Goal: Information Seeking & Learning: Learn about a topic

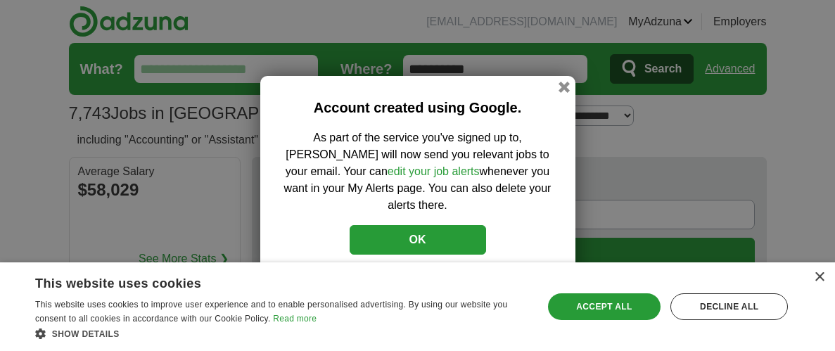
drag, startPoint x: 564, startPoint y: 91, endPoint x: 566, endPoint y: 101, distance: 10.6
click at [564, 90] on button "button" at bounding box center [564, 87] width 11 height 11
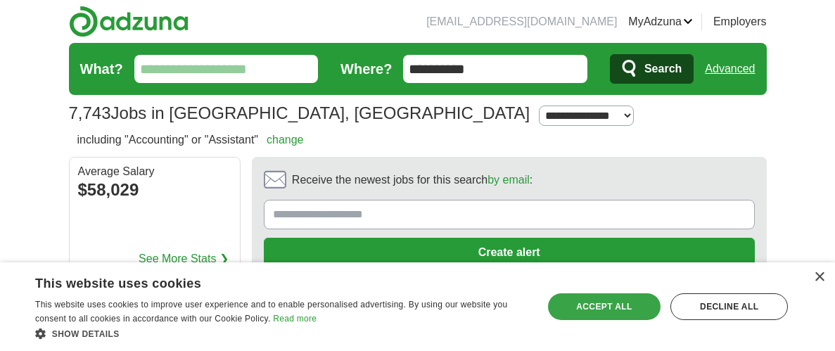
click at [617, 311] on div "Accept all" at bounding box center [604, 306] width 113 height 27
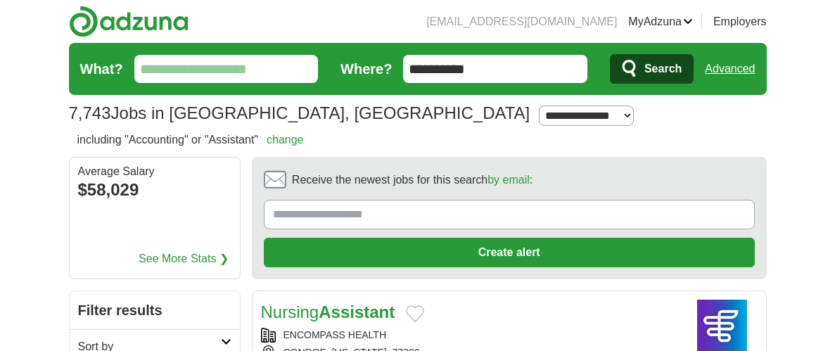
click at [517, 64] on input "**********" at bounding box center [495, 69] width 184 height 28
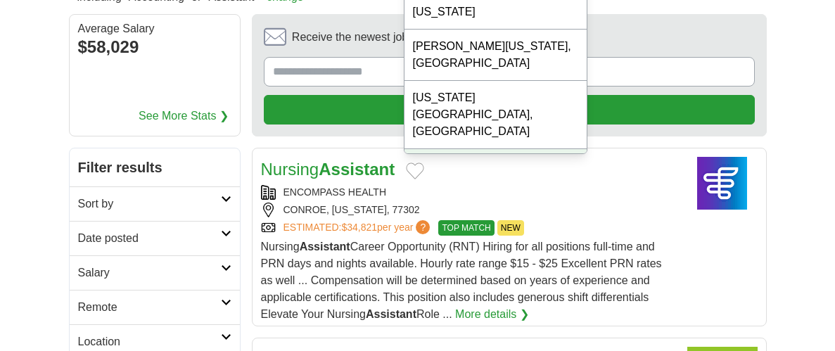
scroll to position [134, 0]
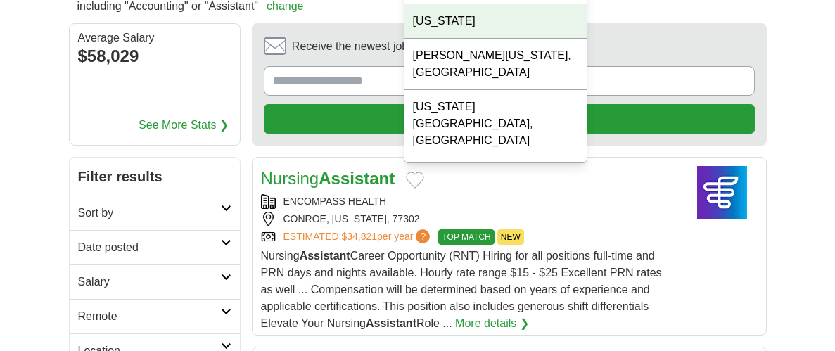
click at [449, 5] on div "[US_STATE]" at bounding box center [496, 21] width 183 height 34
type input "*****"
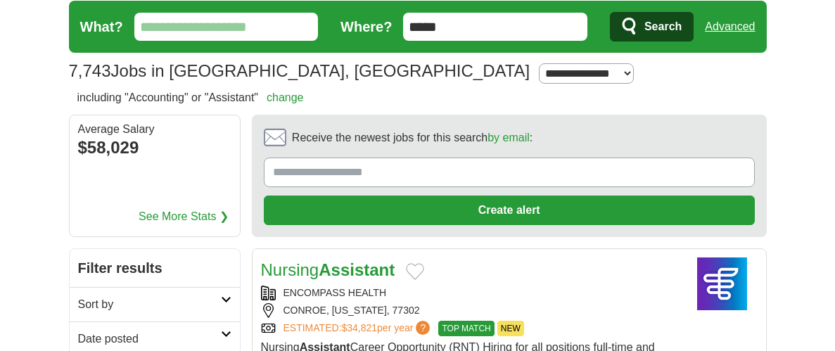
scroll to position [0, 0]
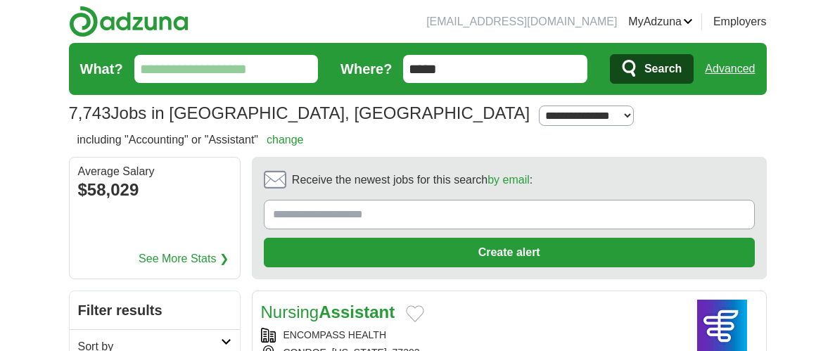
click at [743, 67] on link "Advanced" at bounding box center [730, 69] width 50 height 28
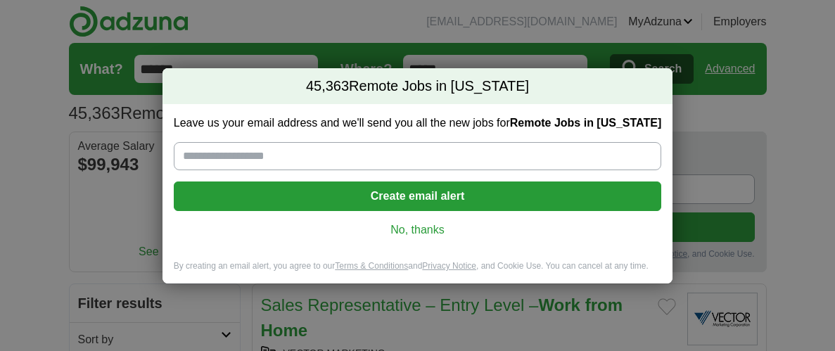
click at [426, 232] on link "No, thanks" at bounding box center [417, 229] width 465 height 15
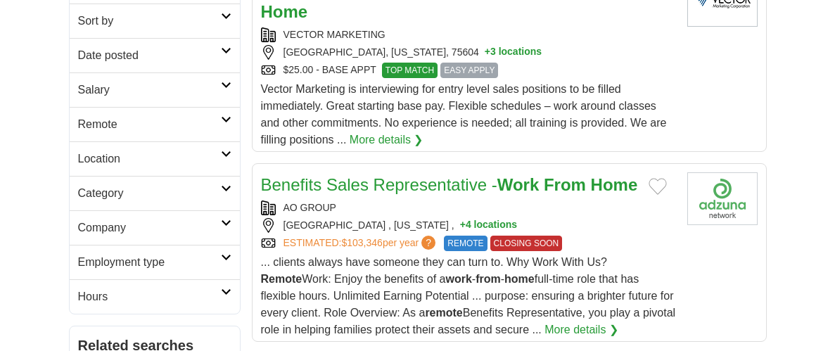
scroll to position [275, 0]
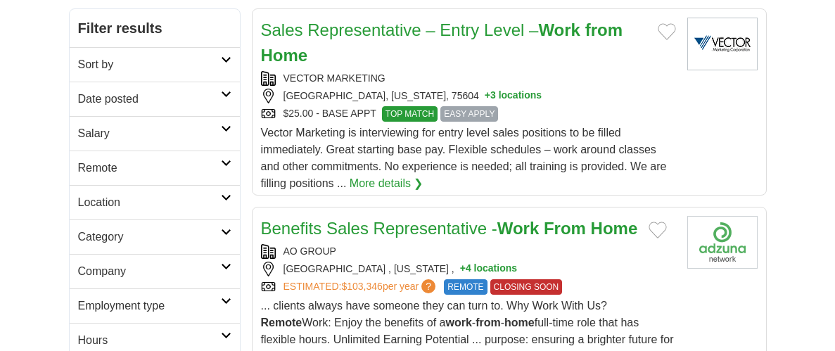
click at [228, 56] on icon at bounding box center [226, 59] width 11 height 7
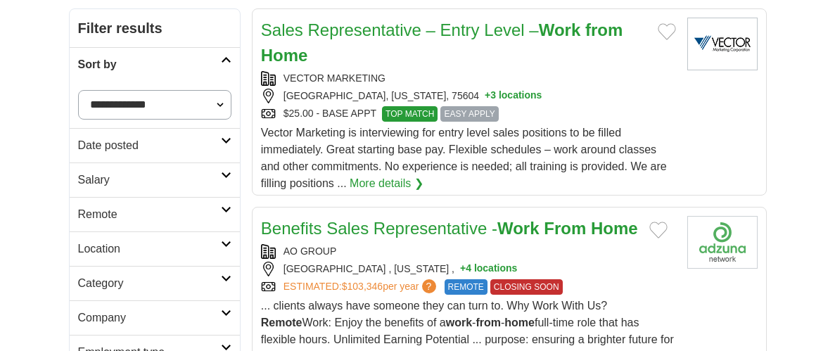
click at [228, 56] on icon at bounding box center [226, 59] width 11 height 7
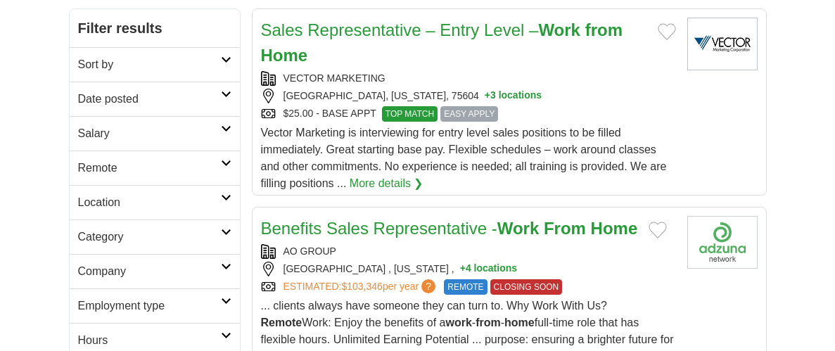
click at [226, 88] on link "Date posted" at bounding box center [155, 99] width 170 height 34
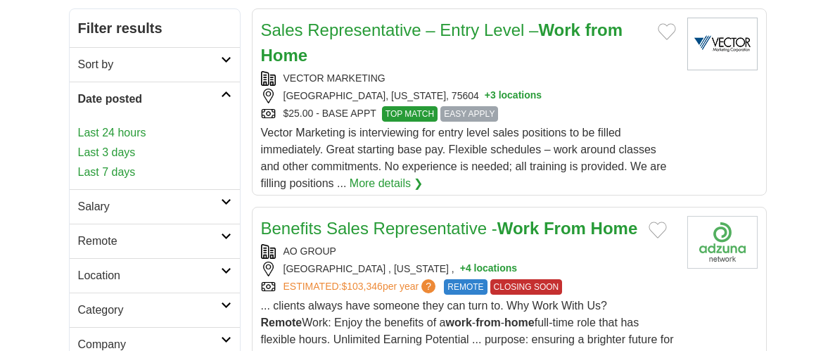
click at [226, 87] on link "Date posted" at bounding box center [155, 99] width 170 height 34
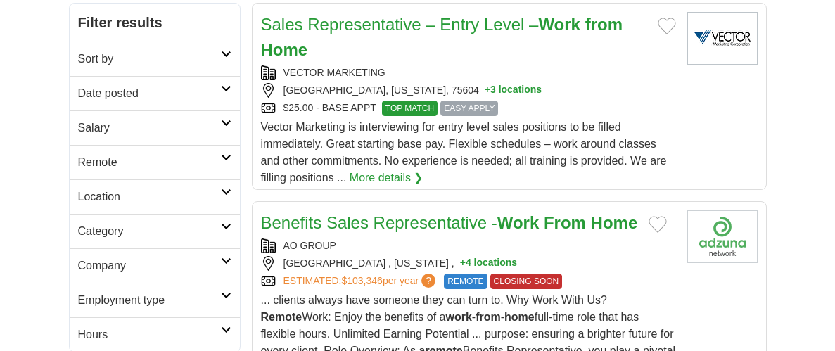
scroll to position [283, 0]
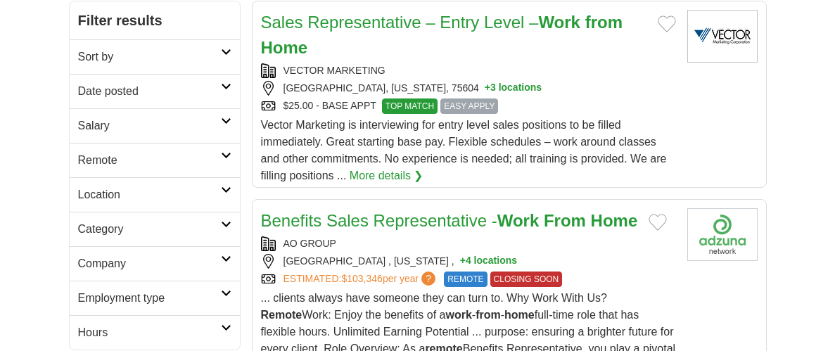
click at [218, 156] on h2 "Remote" at bounding box center [149, 160] width 143 height 17
click at [115, 189] on link "Remote jobs" at bounding box center [109, 194] width 63 height 12
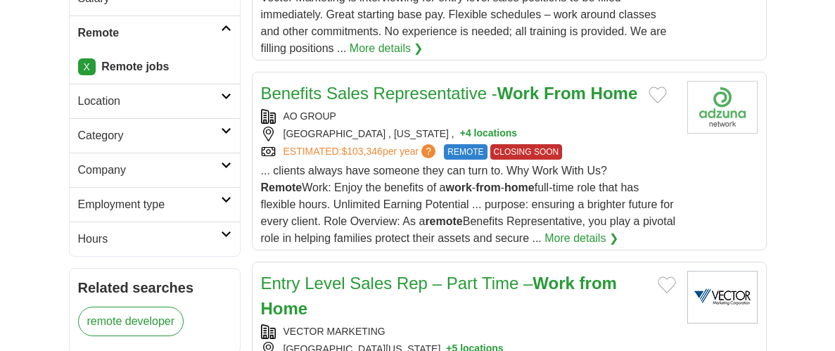
scroll to position [424, 0]
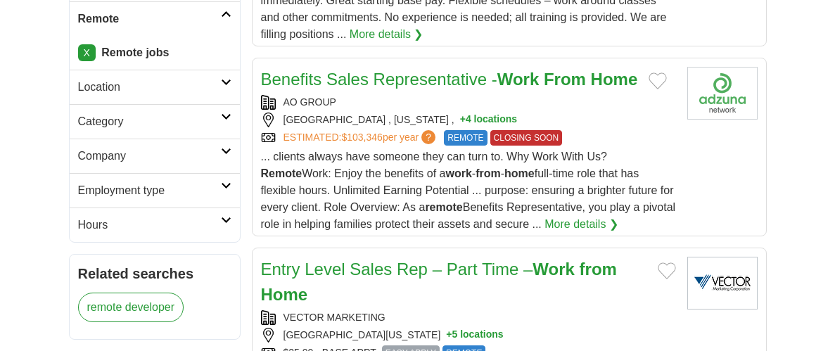
click at [226, 119] on link "Category" at bounding box center [155, 121] width 170 height 34
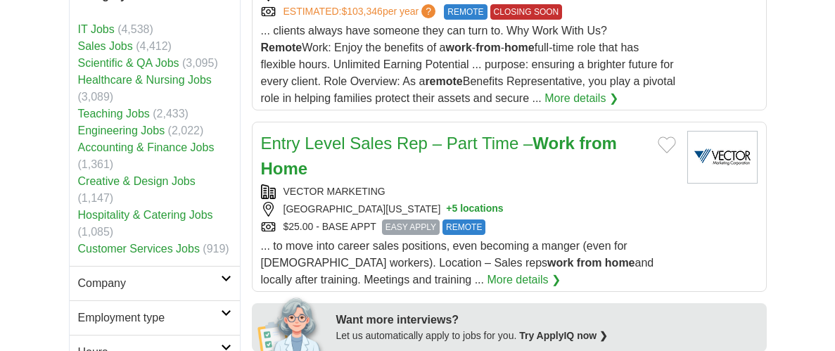
scroll to position [555, 0]
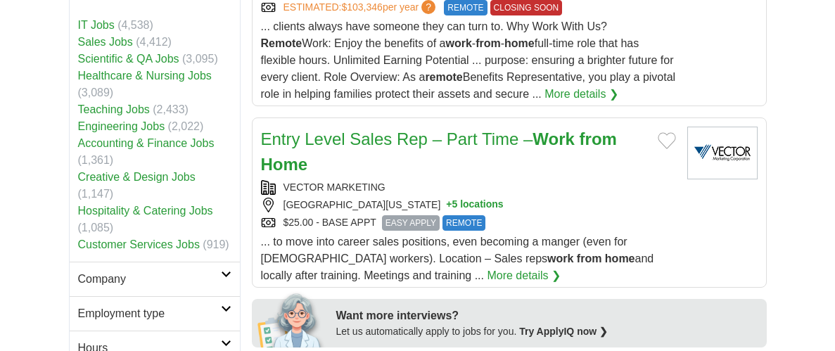
click at [109, 79] on link "Healthcare & Nursing Jobs" at bounding box center [145, 76] width 134 height 12
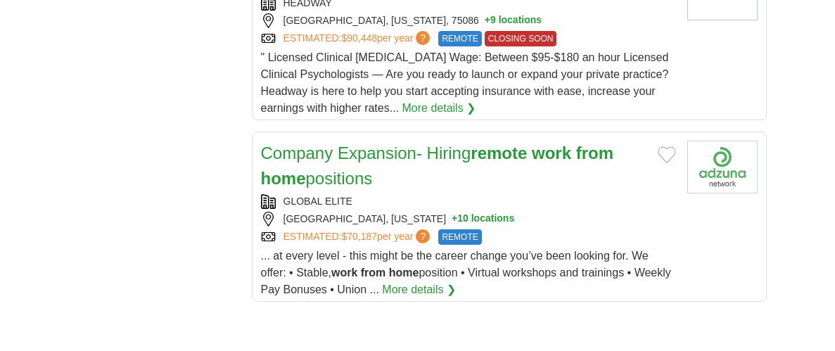
scroll to position [1778, 0]
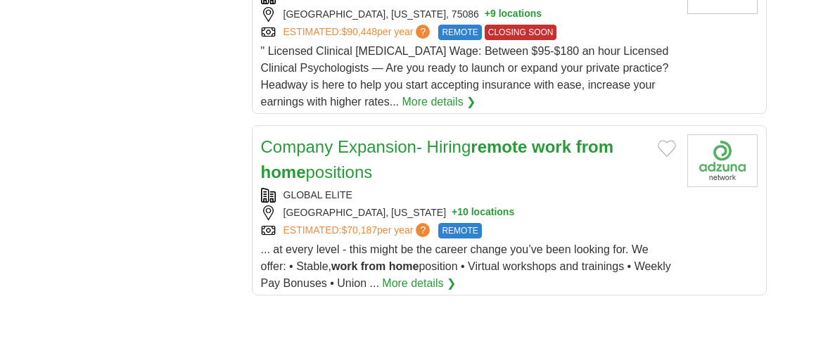
click at [456, 277] on link "More details ❯" at bounding box center [419, 283] width 74 height 17
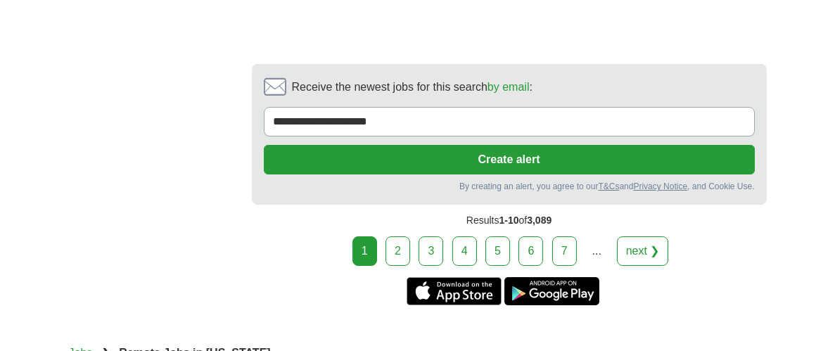
scroll to position [2811, 0]
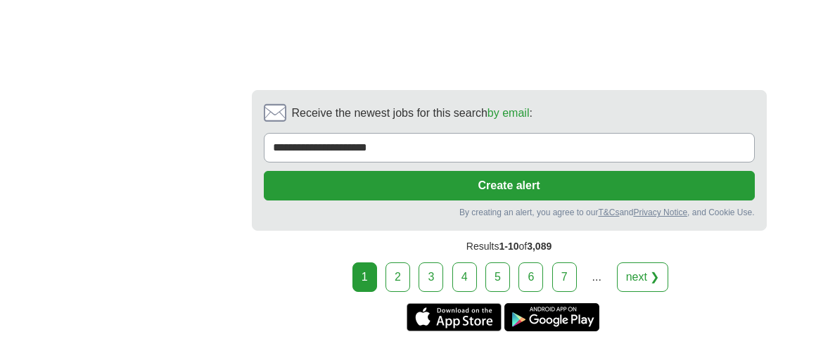
click at [634, 269] on link "next ❯" at bounding box center [643, 278] width 52 height 30
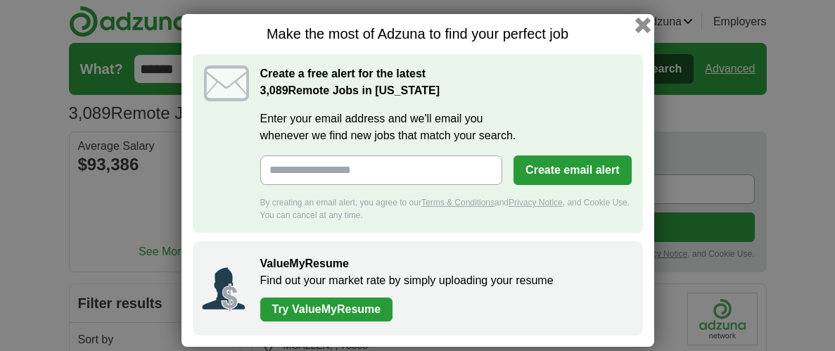
click at [639, 26] on button "button" at bounding box center [642, 25] width 15 height 15
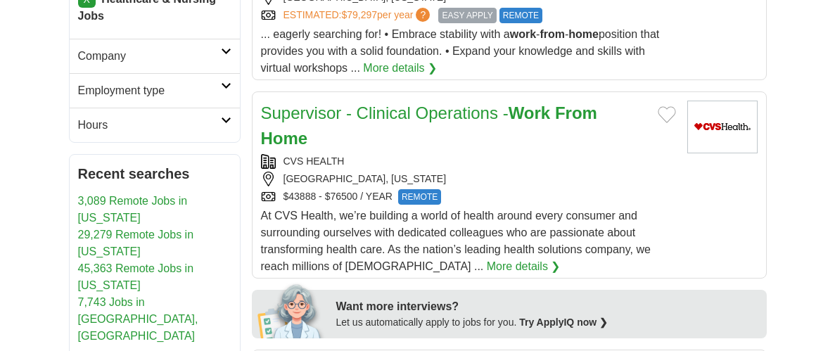
scroll to position [582, 0]
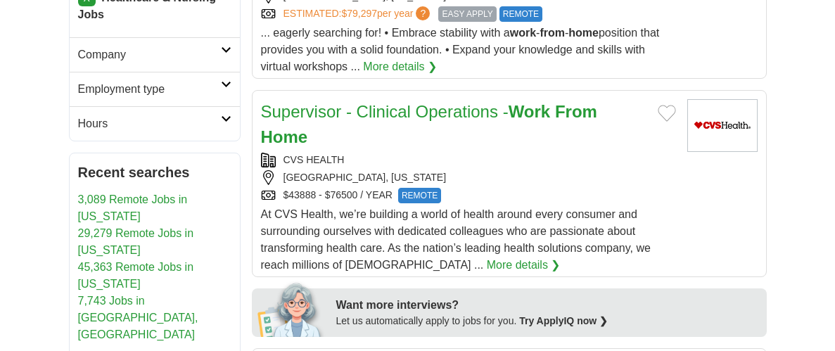
click at [487, 257] on link "More details ❯" at bounding box center [524, 265] width 74 height 17
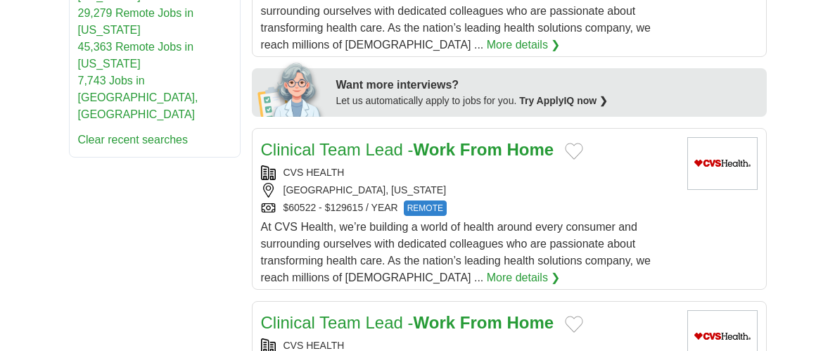
scroll to position [849, 0]
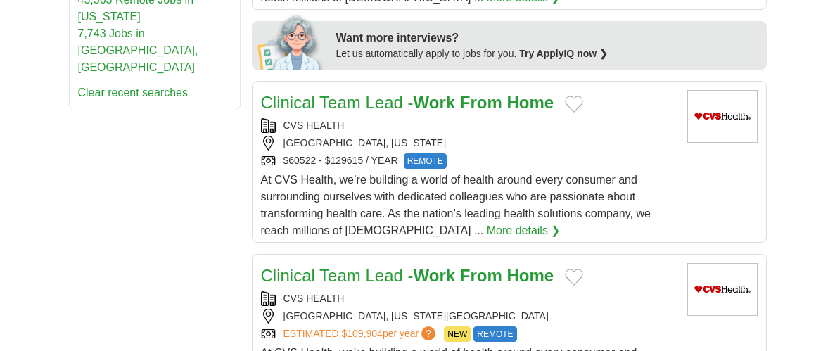
click at [487, 222] on link "More details ❯" at bounding box center [524, 230] width 74 height 17
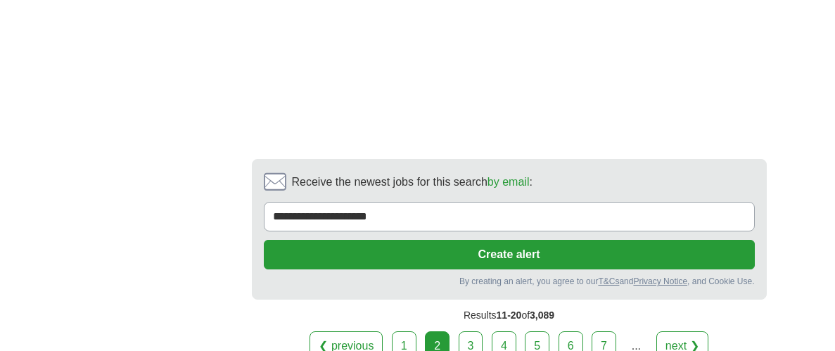
scroll to position [2870, 0]
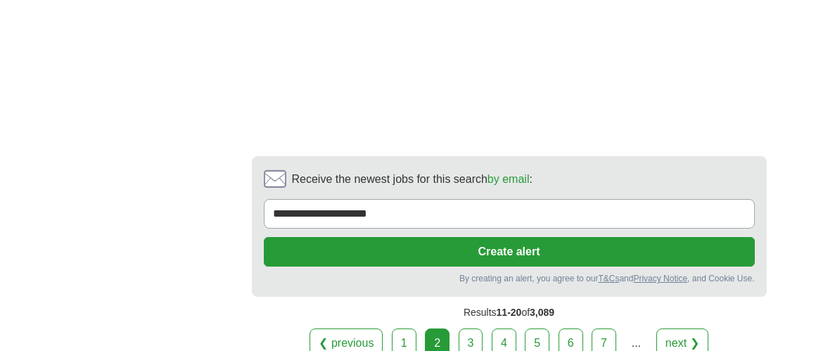
click at [696, 329] on link "next ❯" at bounding box center [683, 344] width 52 height 30
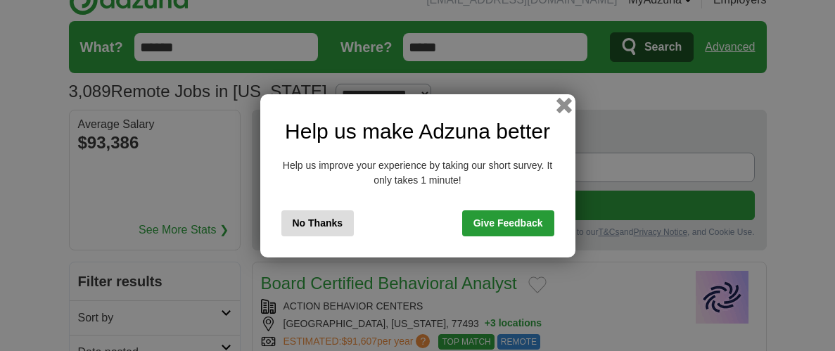
click at [559, 110] on button "button" at bounding box center [563, 104] width 15 height 15
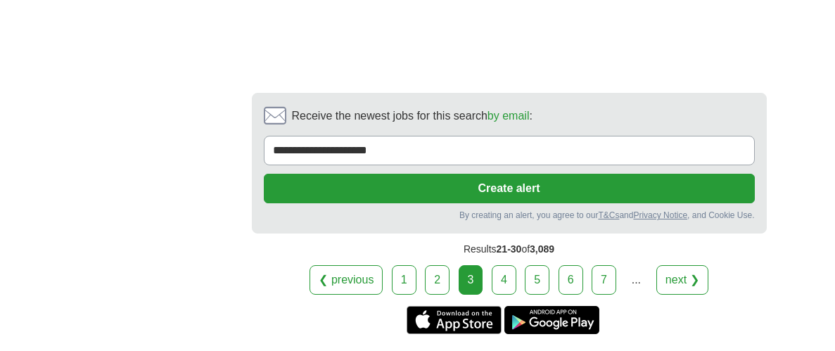
scroll to position [2762, 0]
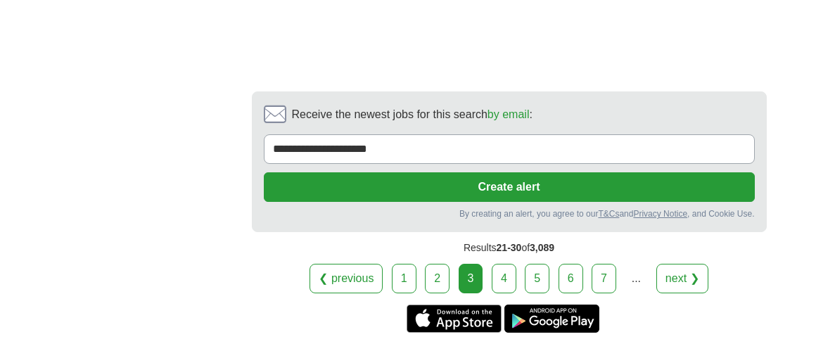
click at [690, 264] on link "next ❯" at bounding box center [683, 279] width 52 height 30
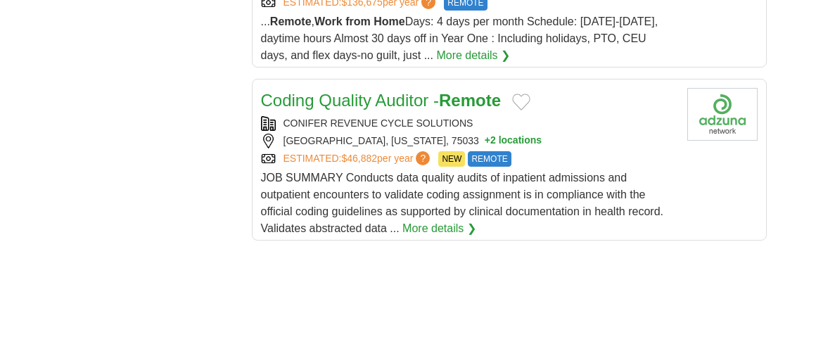
scroll to position [1884, 0]
click at [455, 220] on link "More details ❯" at bounding box center [440, 228] width 74 height 17
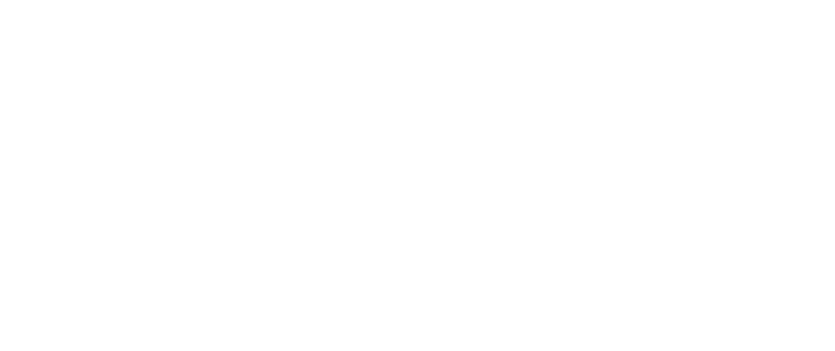
scroll to position [2744, 0]
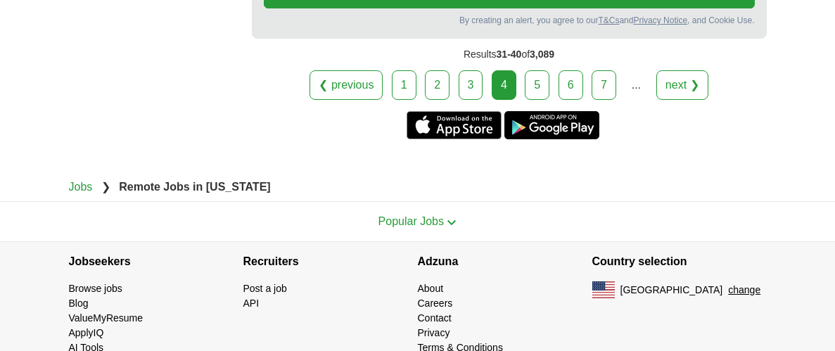
click at [669, 70] on link "next ❯" at bounding box center [683, 85] width 52 height 30
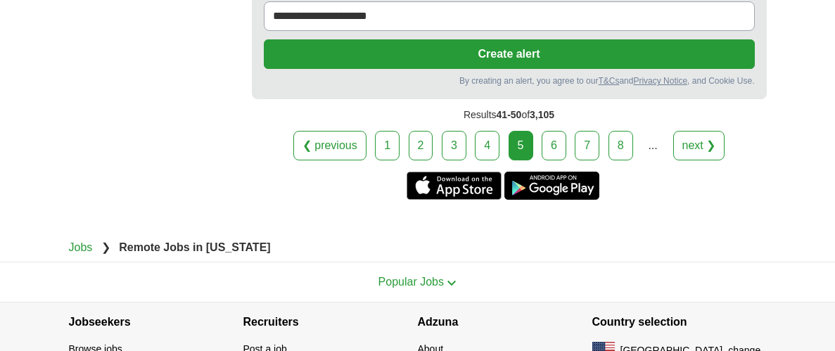
scroll to position [2944, 0]
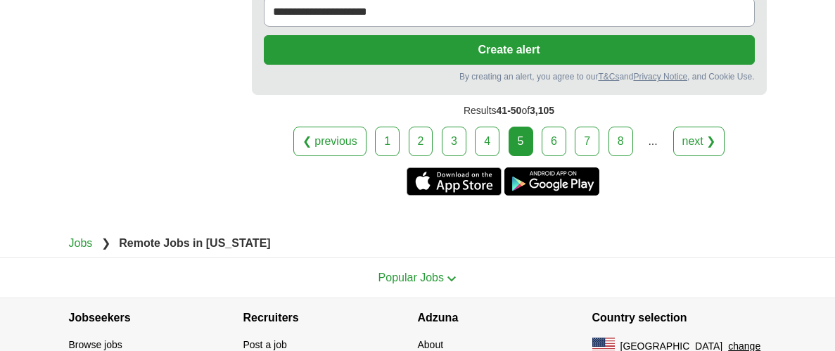
click at [707, 140] on link "next ❯" at bounding box center [700, 142] width 52 height 30
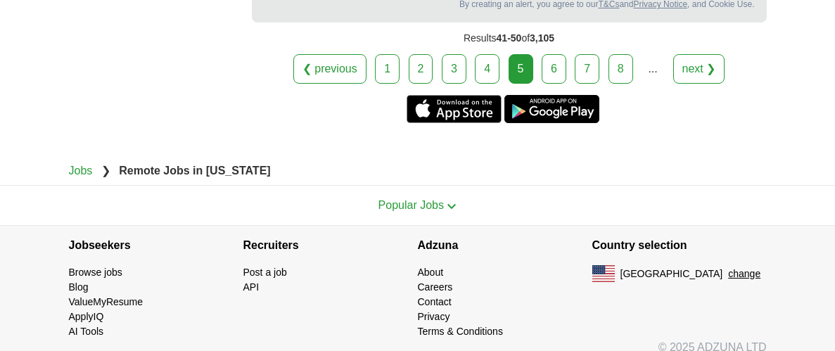
scroll to position [3034, 0]
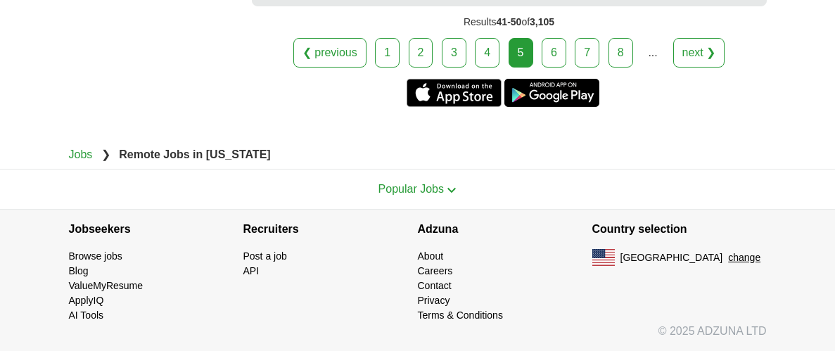
click at [525, 51] on div "5" at bounding box center [521, 53] width 25 height 30
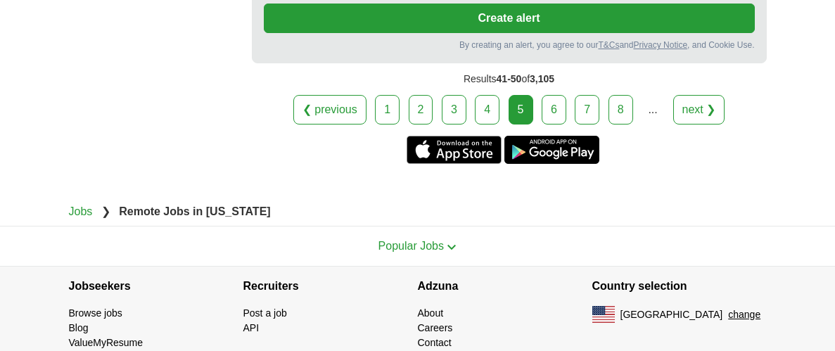
scroll to position [3002, 0]
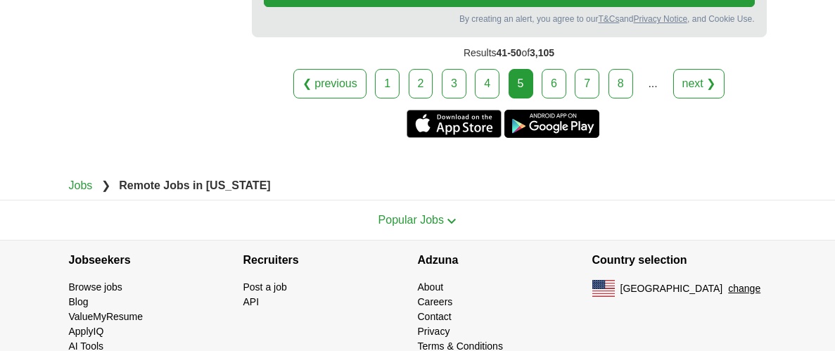
click at [693, 88] on link "next ❯" at bounding box center [700, 84] width 52 height 30
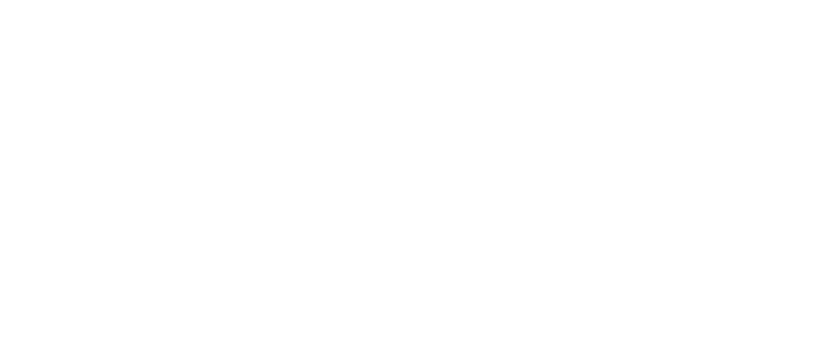
scroll to position [3205, 0]
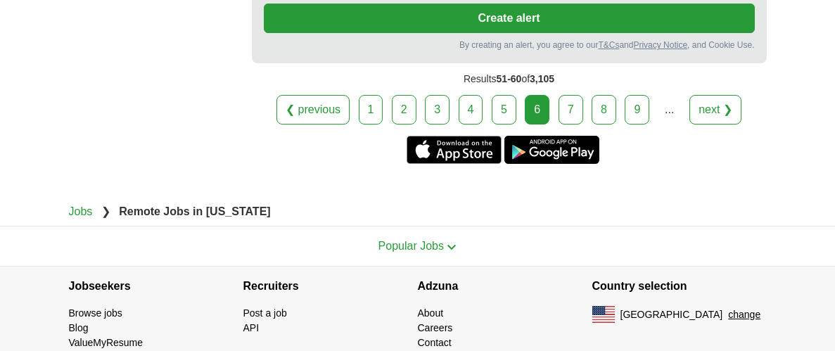
click at [320, 95] on link "❮ previous" at bounding box center [313, 110] width 73 height 30
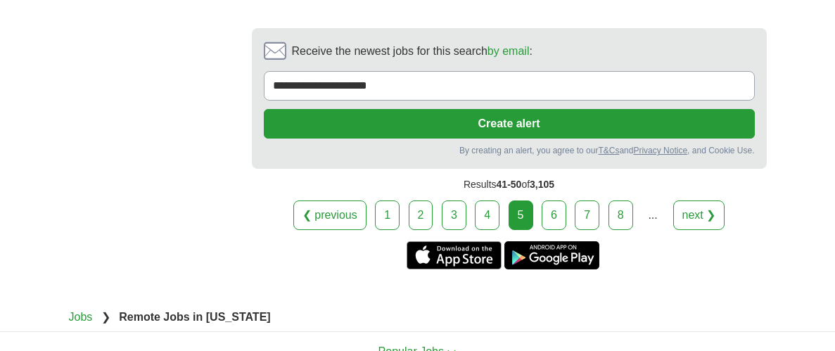
scroll to position [2842, 0]
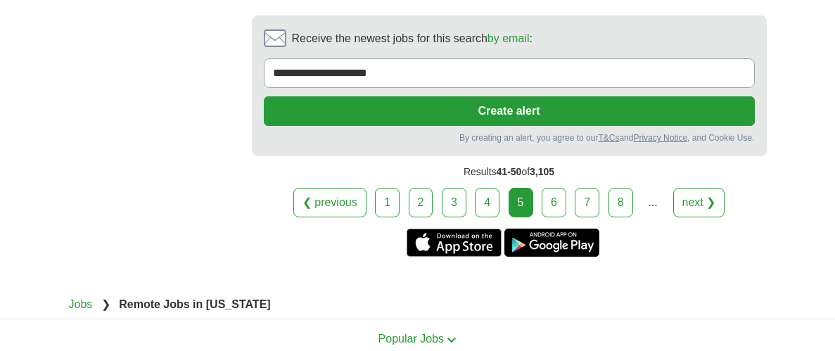
click at [709, 201] on link "next ❯" at bounding box center [700, 203] width 52 height 30
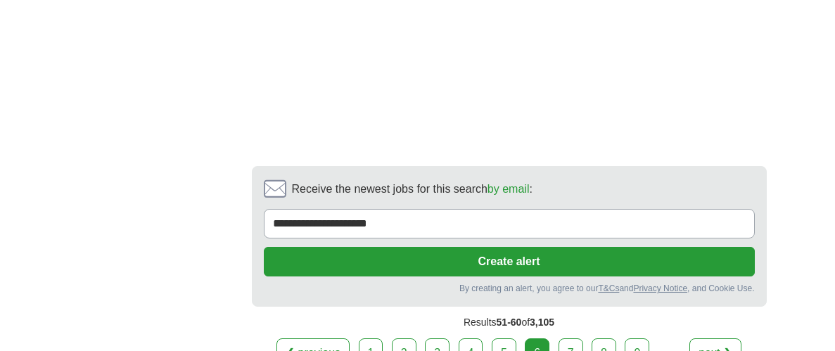
scroll to position [3137, 0]
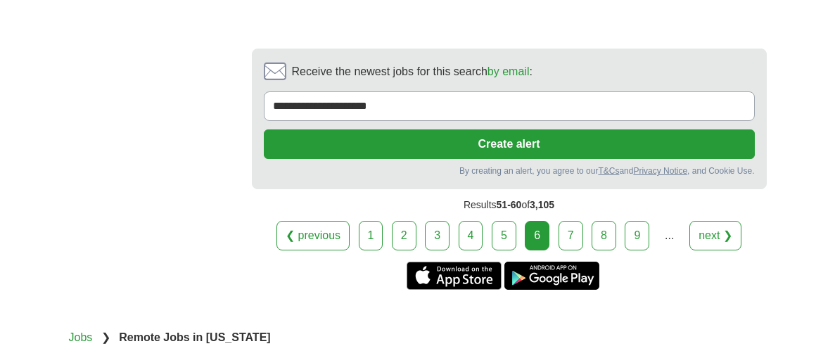
click at [712, 221] on link "next ❯" at bounding box center [716, 236] width 52 height 30
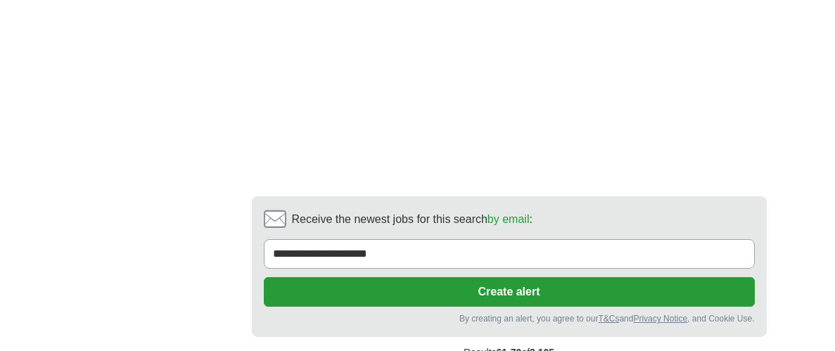
scroll to position [2786, 0]
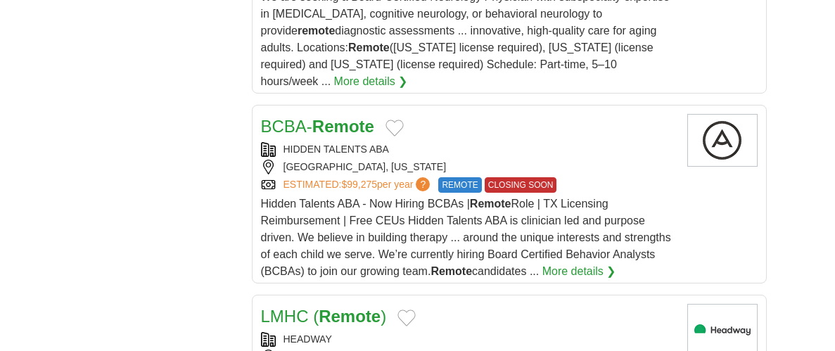
scroll to position [2382, 0]
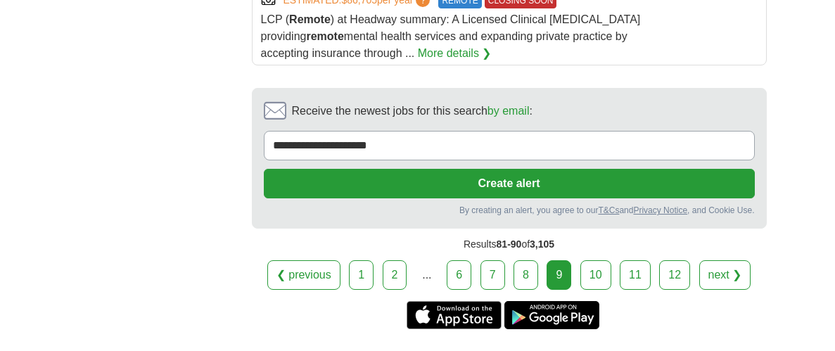
scroll to position [1979, 0]
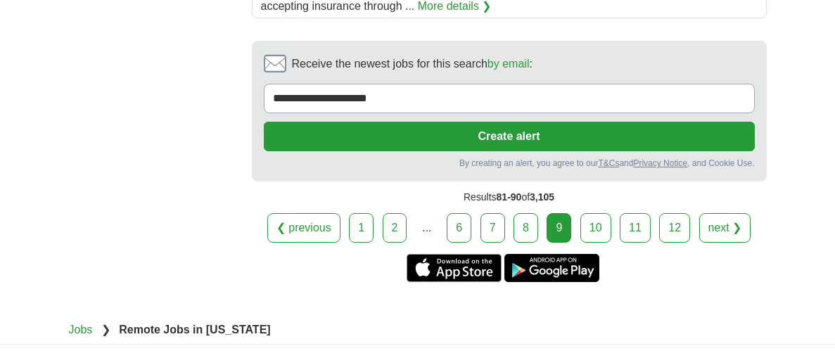
click at [743, 224] on link "next ❯" at bounding box center [726, 228] width 52 height 30
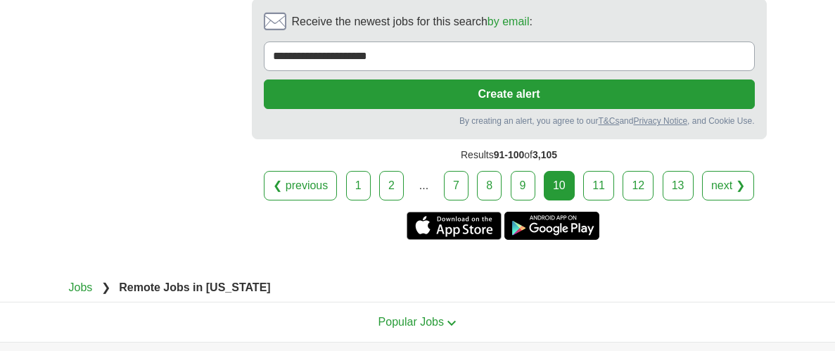
scroll to position [2095, 0]
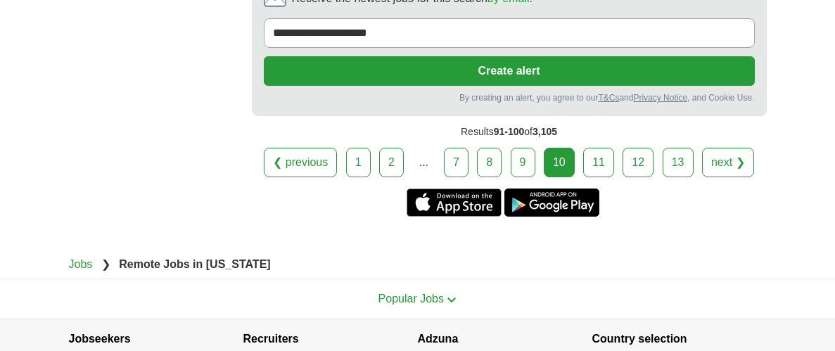
click at [716, 148] on link "next ❯" at bounding box center [728, 163] width 52 height 30
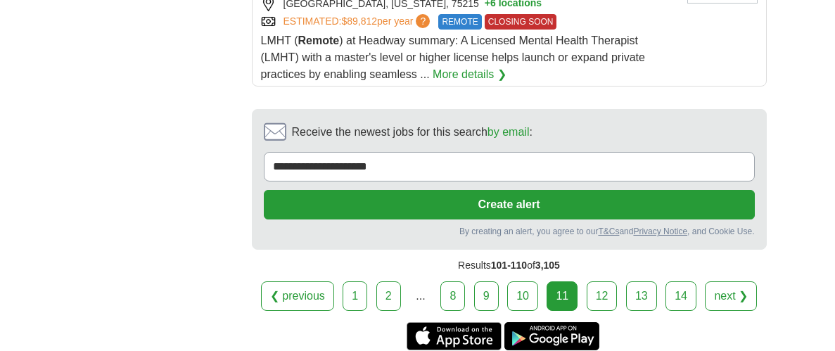
scroll to position [1909, 0]
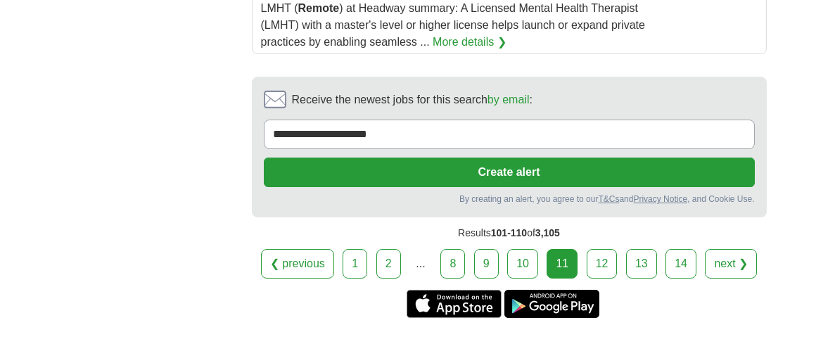
click at [726, 262] on link "next ❯" at bounding box center [731, 264] width 52 height 30
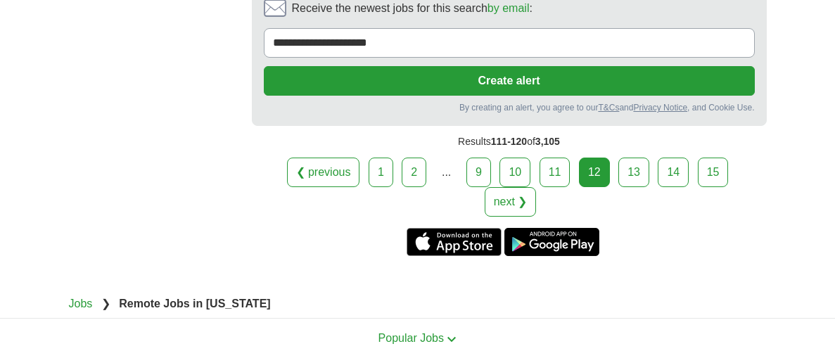
scroll to position [2184, 0]
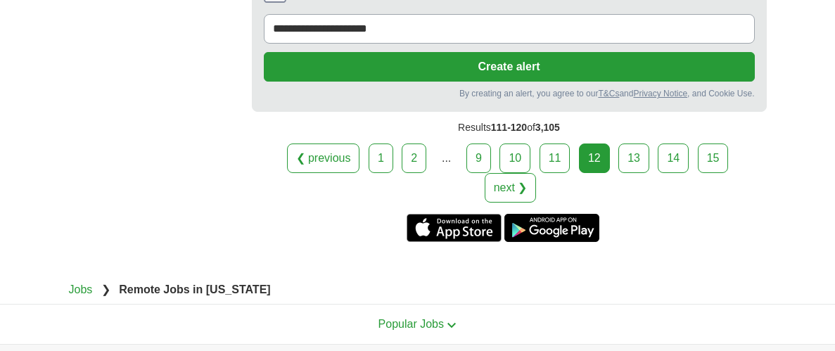
click at [537, 173] on link "next ❯" at bounding box center [511, 188] width 52 height 30
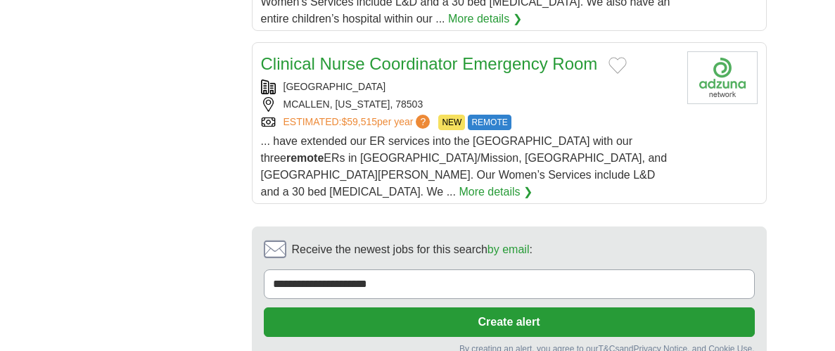
scroll to position [1946, 0]
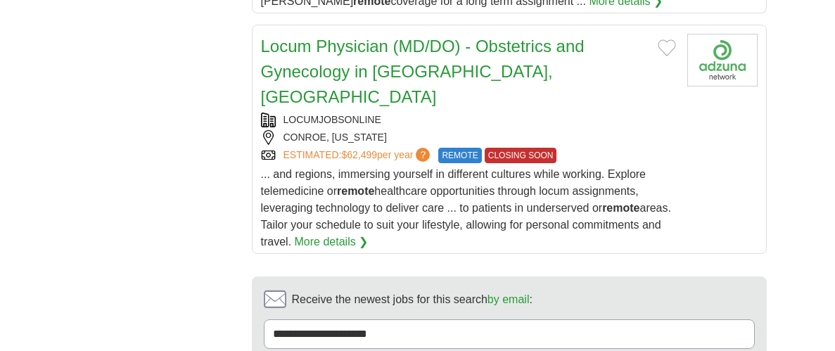
scroll to position [2132, 0]
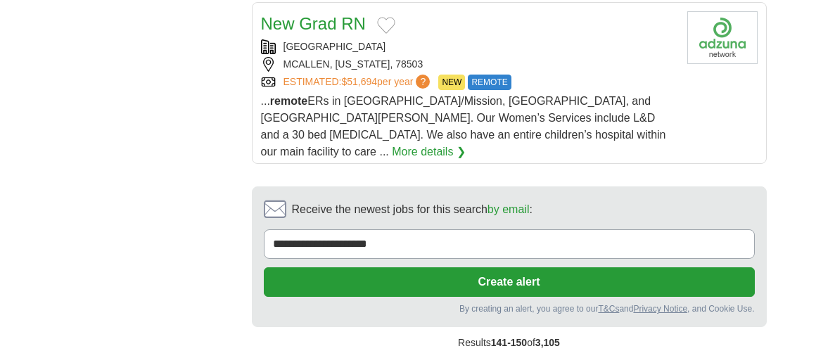
scroll to position [2164, 0]
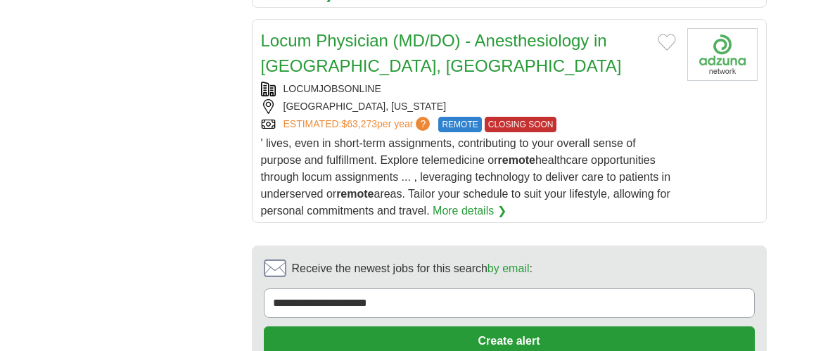
scroll to position [2181, 0]
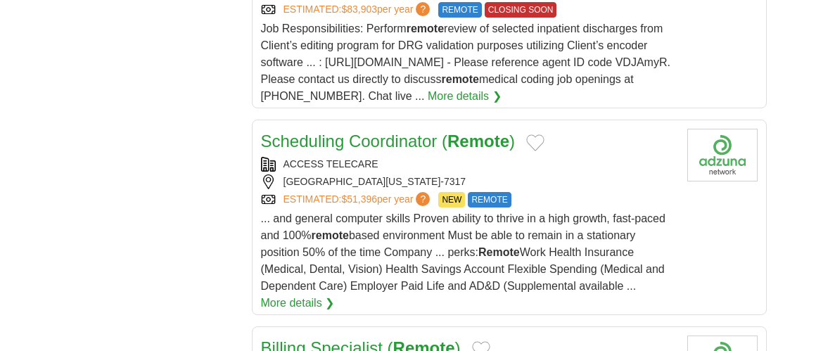
scroll to position [1881, 0]
click at [289, 294] on link "More details ❯" at bounding box center [298, 302] width 74 height 17
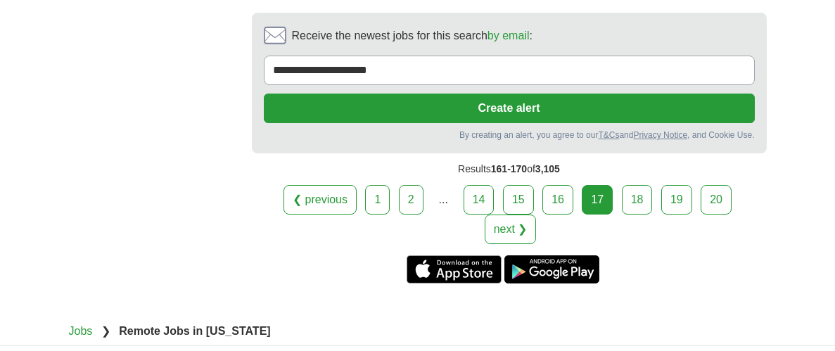
scroll to position [2417, 0]
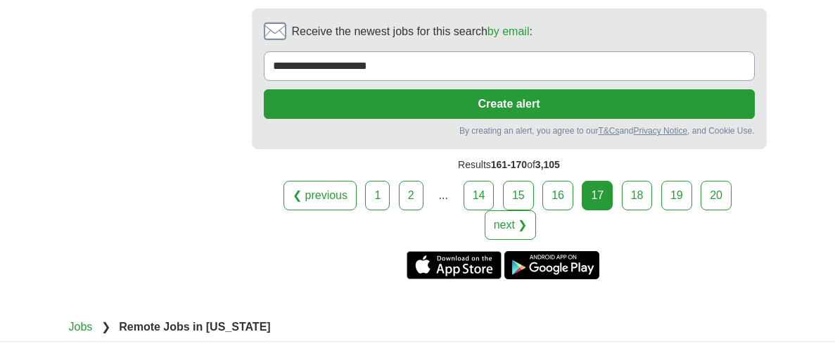
click at [525, 210] on link "next ❯" at bounding box center [511, 225] width 52 height 30
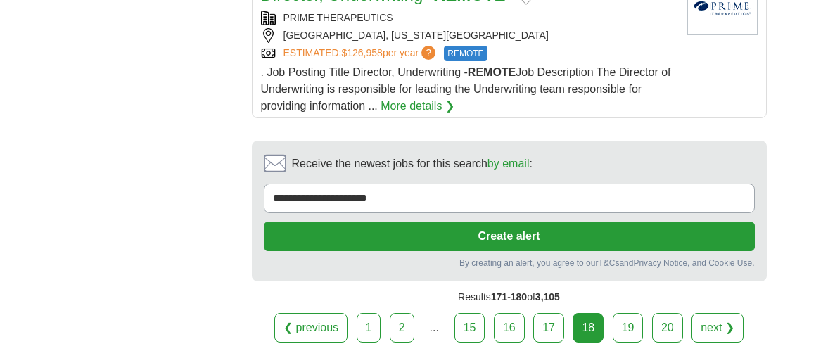
scroll to position [1950, 0]
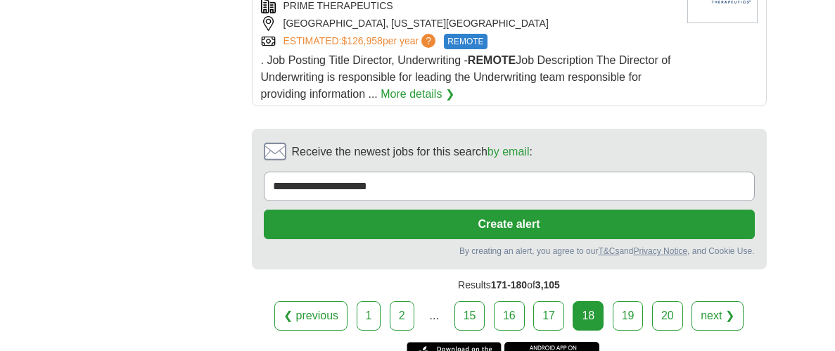
click at [712, 301] on link "next ❯" at bounding box center [718, 316] width 52 height 30
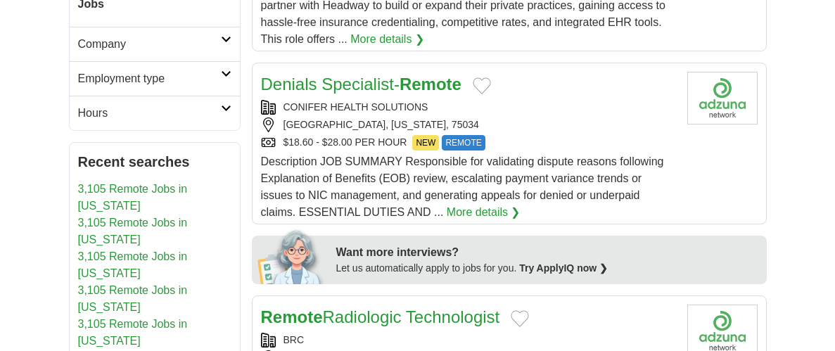
scroll to position [593, 0]
click at [485, 210] on link "More details ❯" at bounding box center [484, 211] width 74 height 17
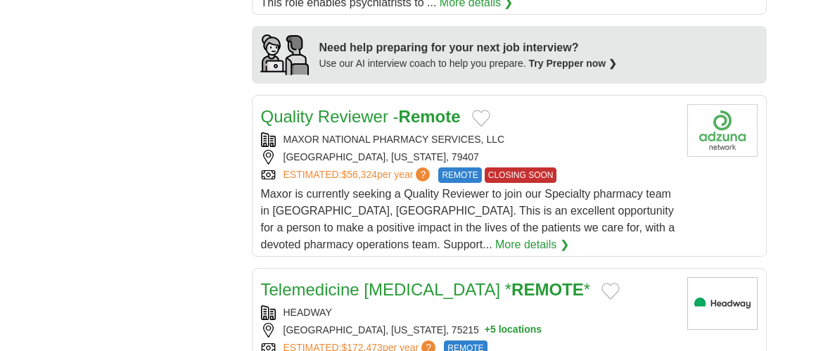
scroll to position [1385, 0]
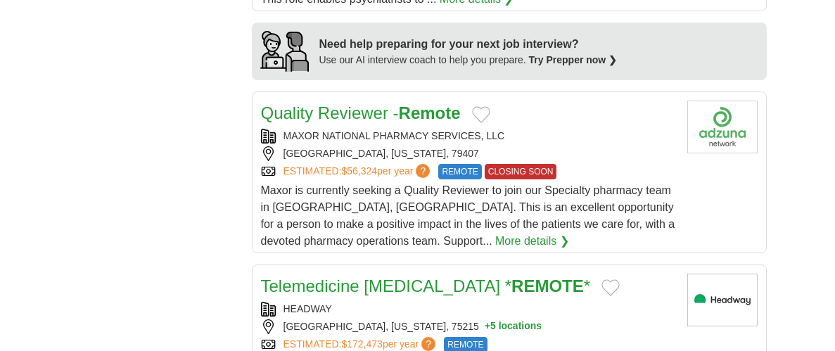
click at [495, 236] on link "More details ❯" at bounding box center [532, 241] width 74 height 17
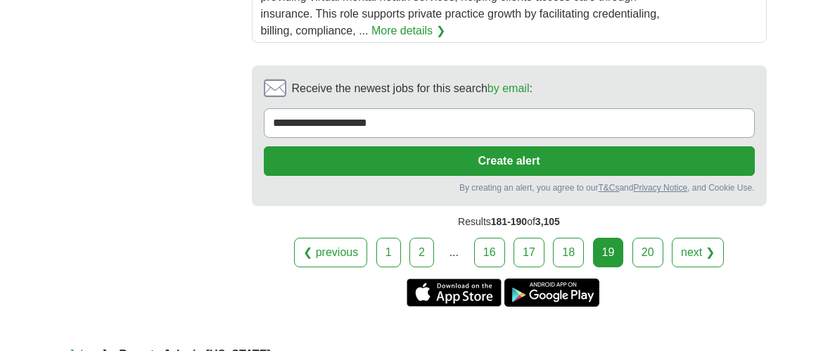
scroll to position [2185, 0]
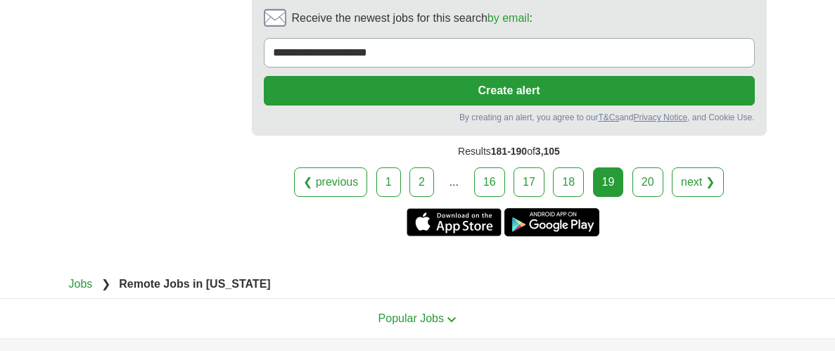
click at [704, 175] on link "next ❯" at bounding box center [698, 182] width 52 height 30
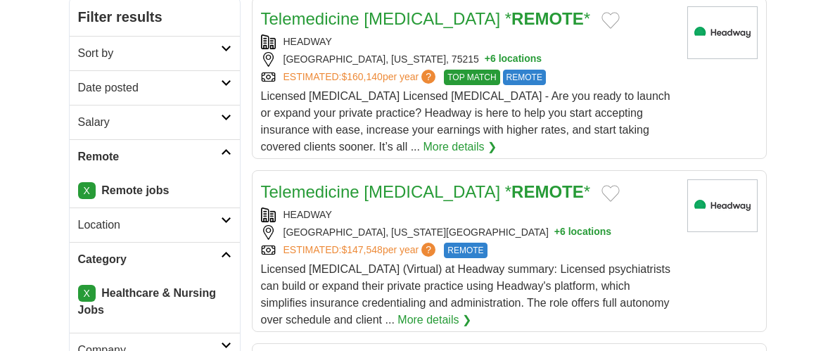
scroll to position [545, 0]
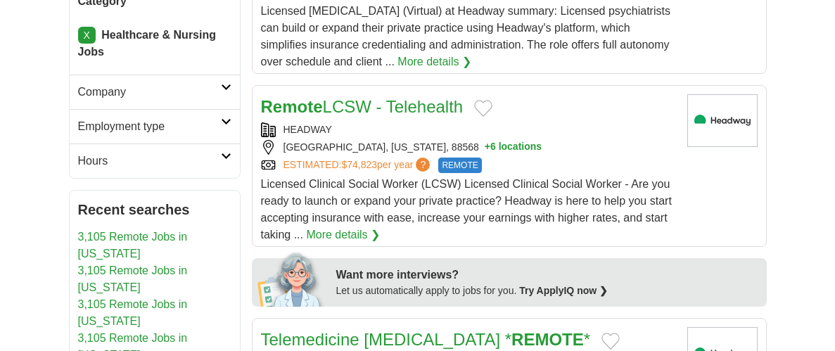
click at [84, 37] on link "X" at bounding box center [87, 35] width 18 height 17
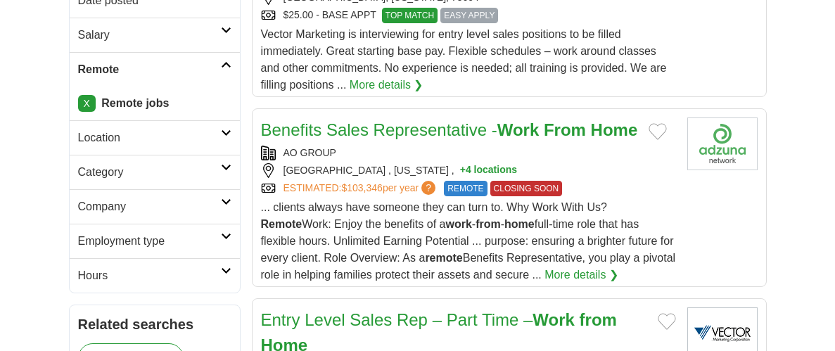
scroll to position [414, 0]
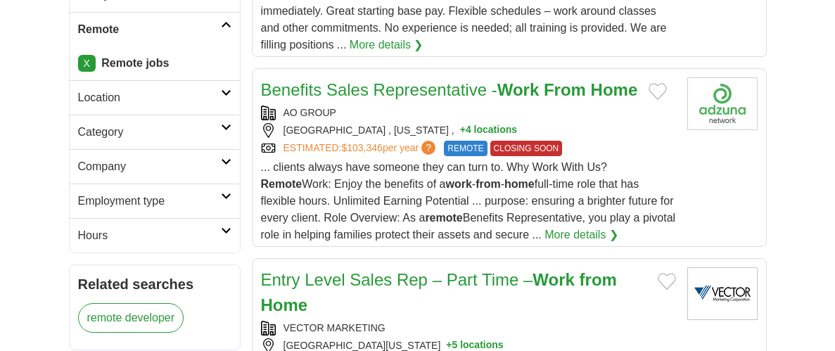
click at [225, 120] on link "Category" at bounding box center [155, 132] width 170 height 34
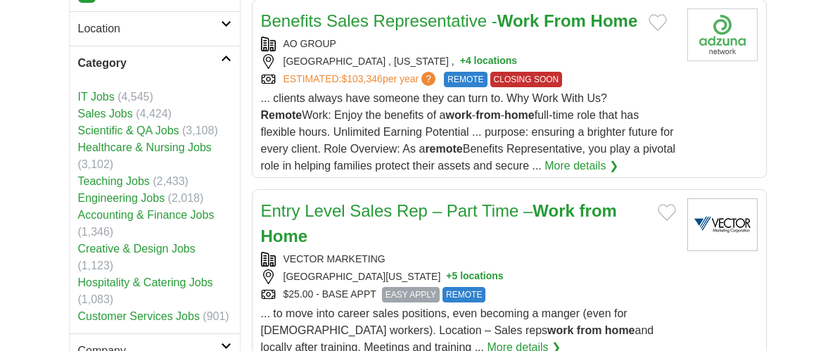
scroll to position [480, 0]
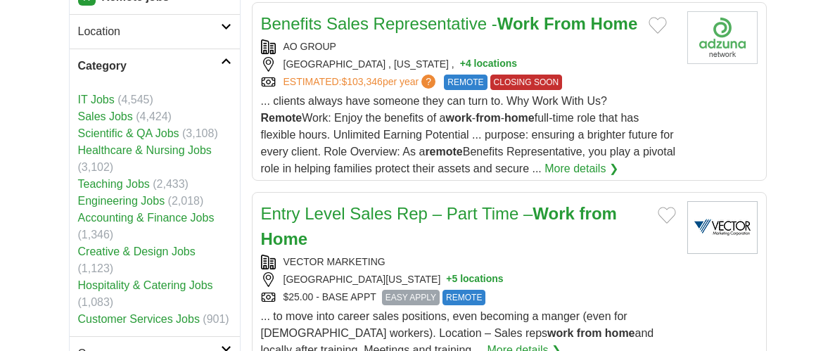
click at [227, 59] on icon at bounding box center [226, 61] width 11 height 7
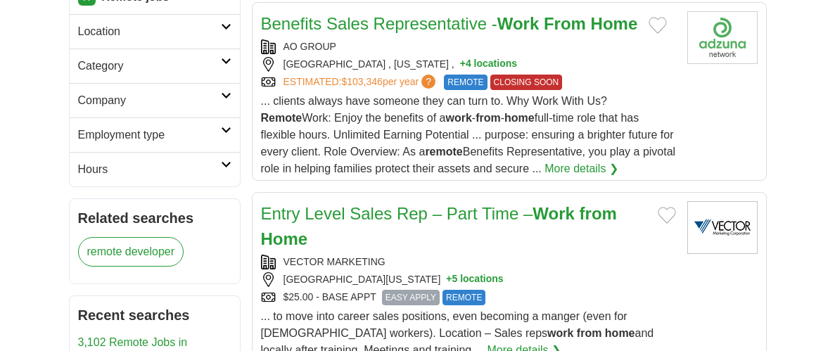
click at [227, 100] on link "Company" at bounding box center [155, 100] width 170 height 34
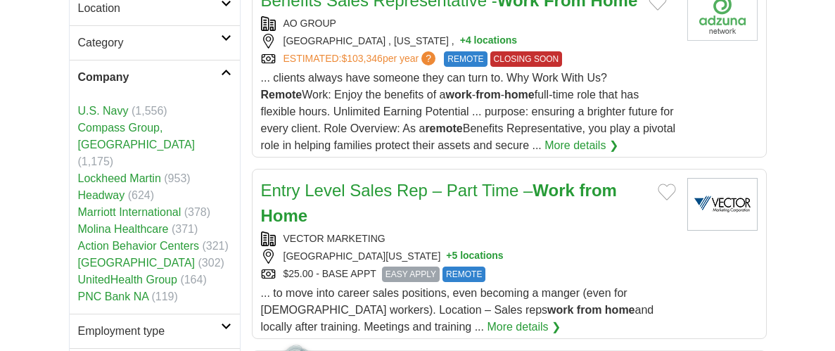
scroll to position [517, 0]
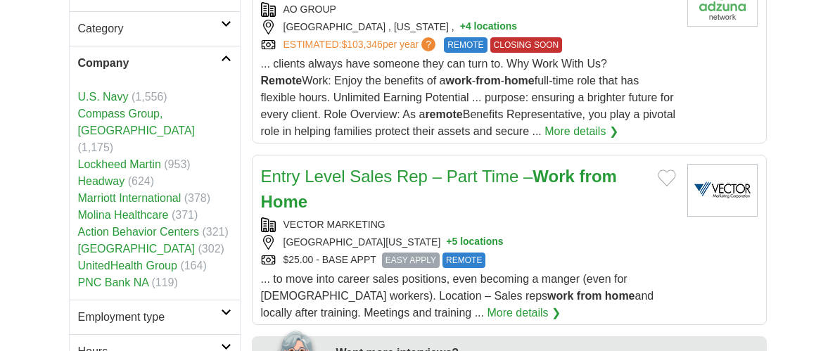
click at [116, 260] on link "UnitedHealth Group" at bounding box center [127, 266] width 99 height 12
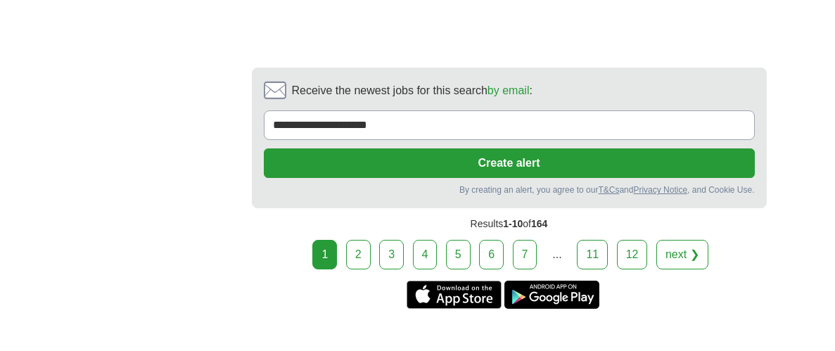
scroll to position [3345, 0]
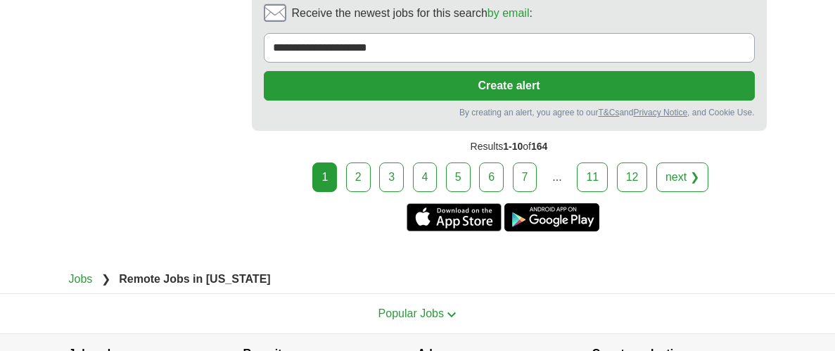
click at [665, 189] on link "next ❯" at bounding box center [683, 178] width 52 height 30
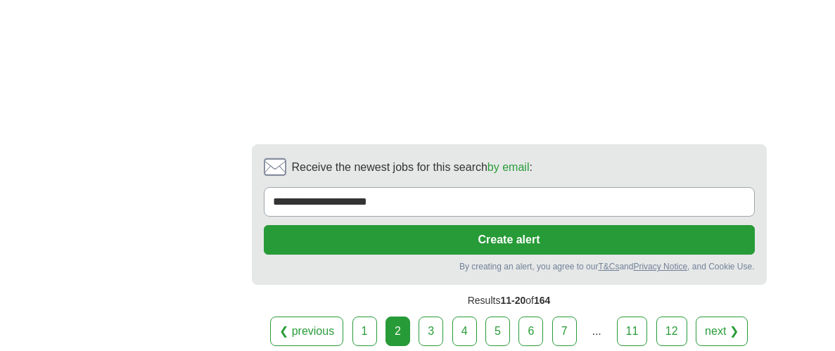
scroll to position [3168, 0]
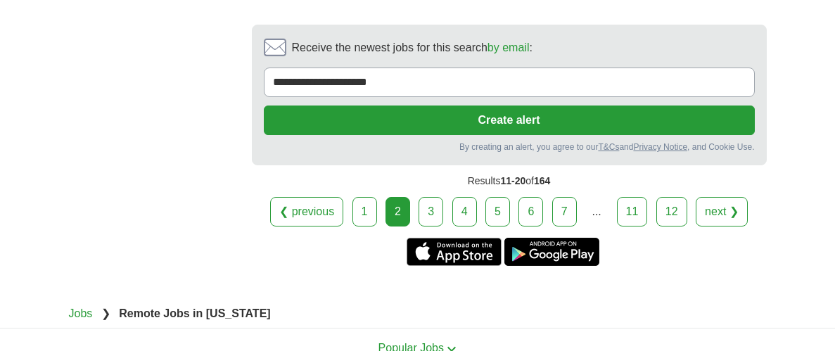
click at [722, 197] on link "next ❯" at bounding box center [722, 212] width 52 height 30
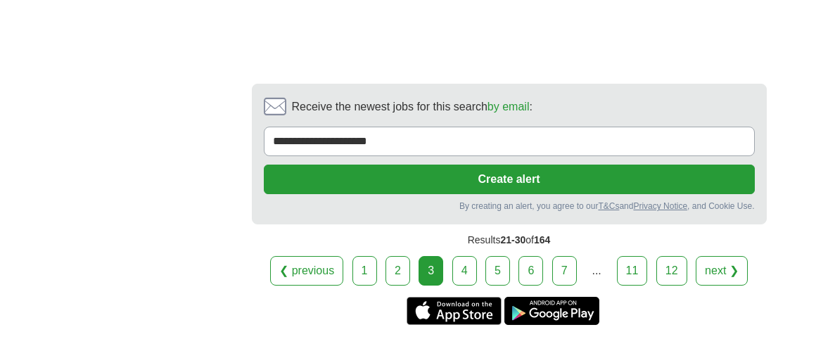
scroll to position [3489, 0]
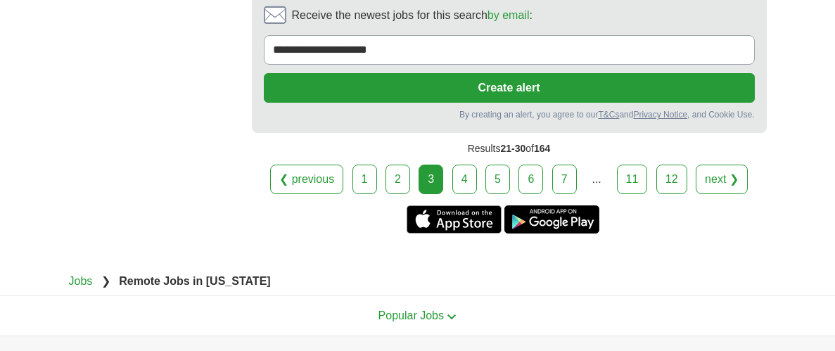
click at [727, 165] on link "next ❯" at bounding box center [722, 180] width 52 height 30
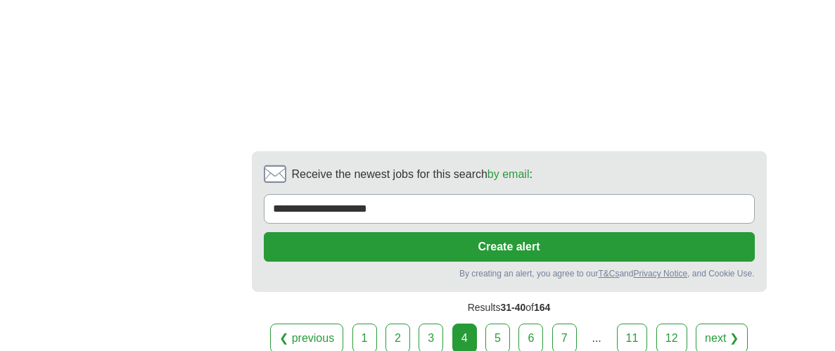
scroll to position [2921, 0]
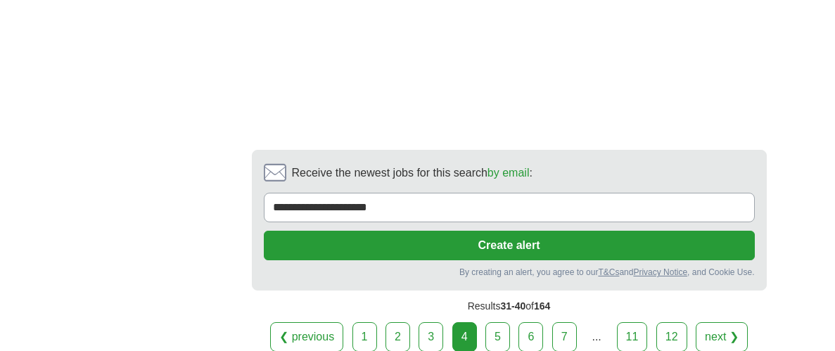
click at [727, 322] on link "next ❯" at bounding box center [722, 337] width 52 height 30
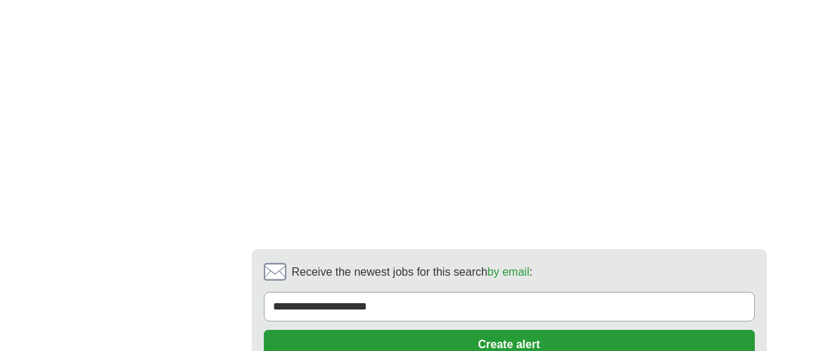
scroll to position [3448, 0]
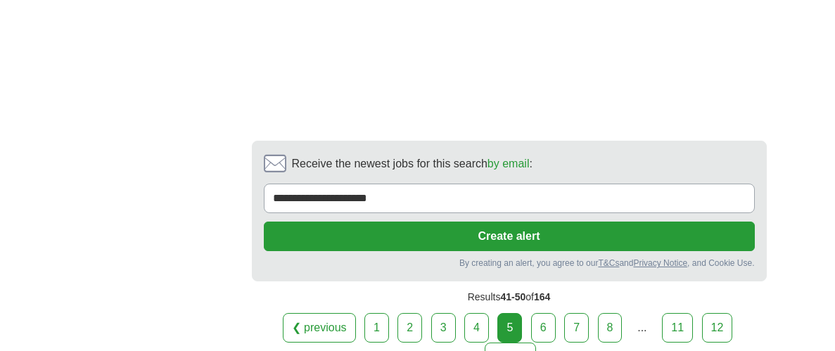
click at [509, 343] on link "next ❯" at bounding box center [511, 358] width 52 height 30
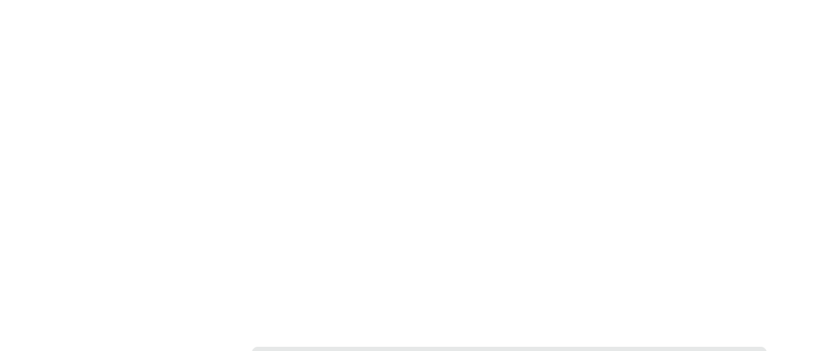
scroll to position [3284, 0]
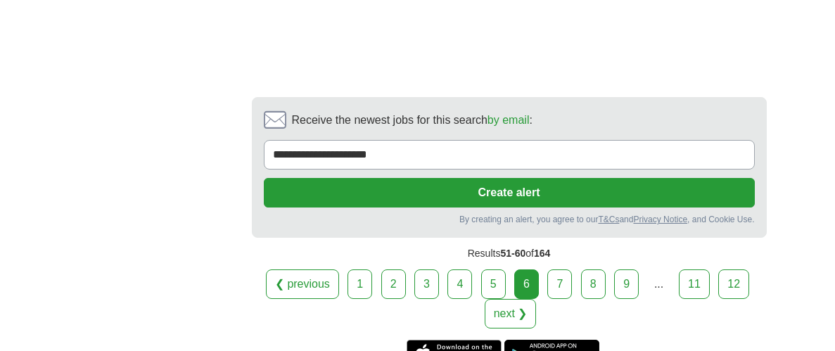
click at [508, 299] on link "next ❯" at bounding box center [511, 314] width 52 height 30
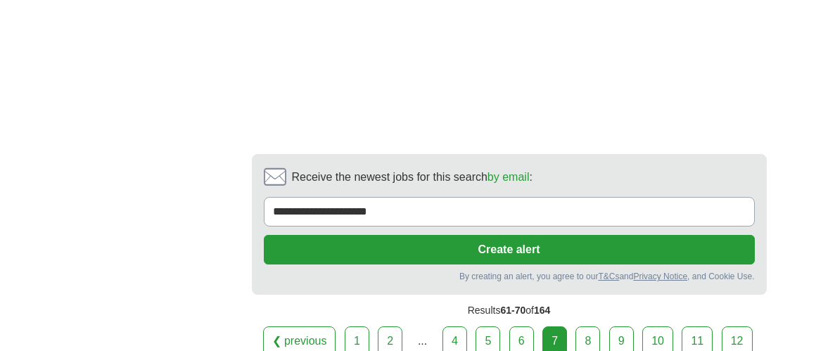
scroll to position [3389, 0]
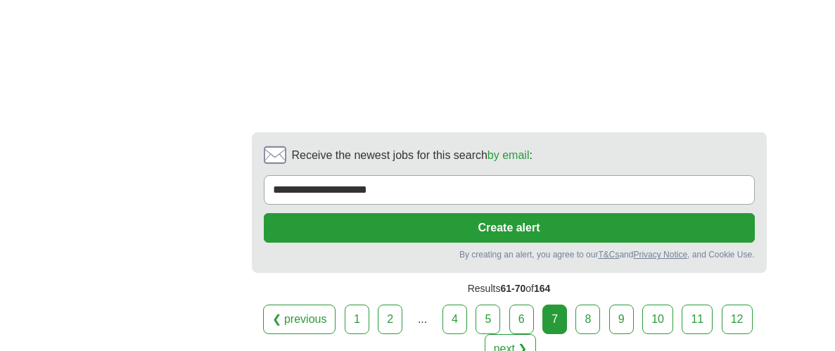
click at [507, 334] on link "next ❯" at bounding box center [511, 349] width 52 height 30
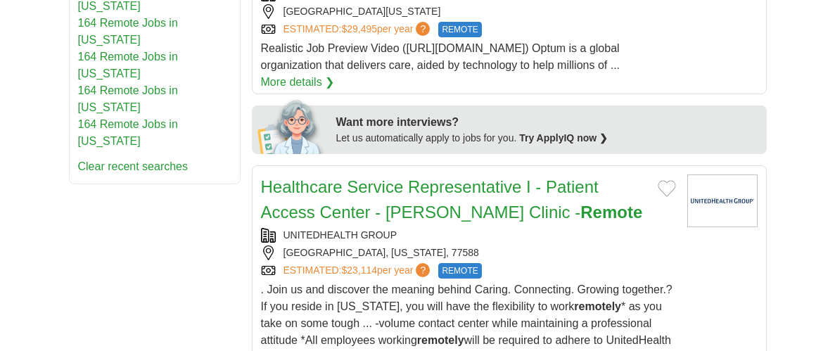
scroll to position [835, 0]
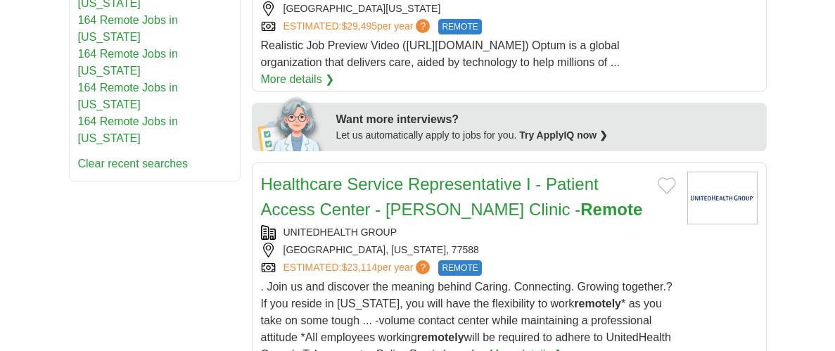
click at [490, 346] on link "More details ❯" at bounding box center [527, 354] width 74 height 17
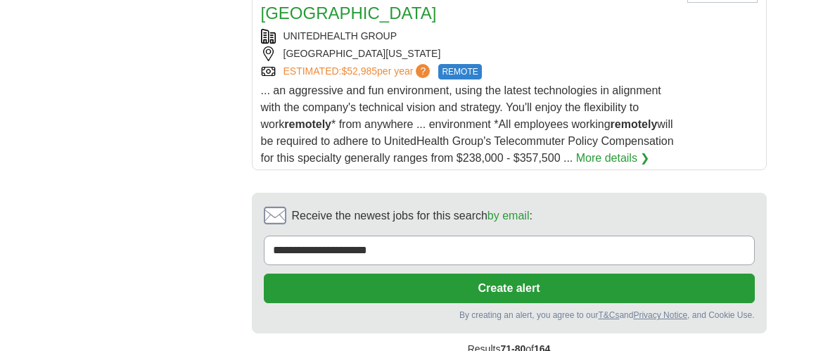
scroll to position [2477, 0]
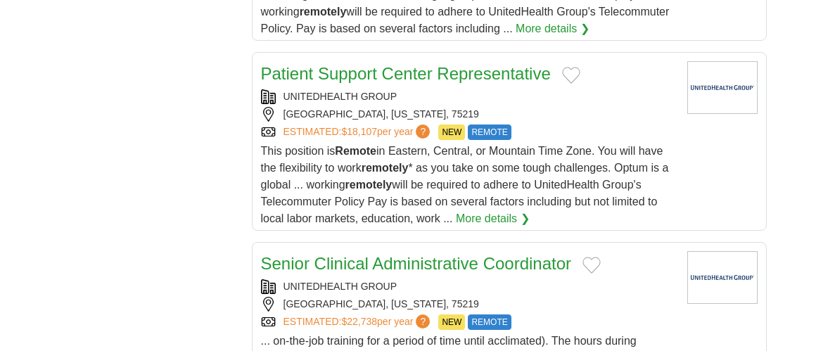
scroll to position [2168, 0]
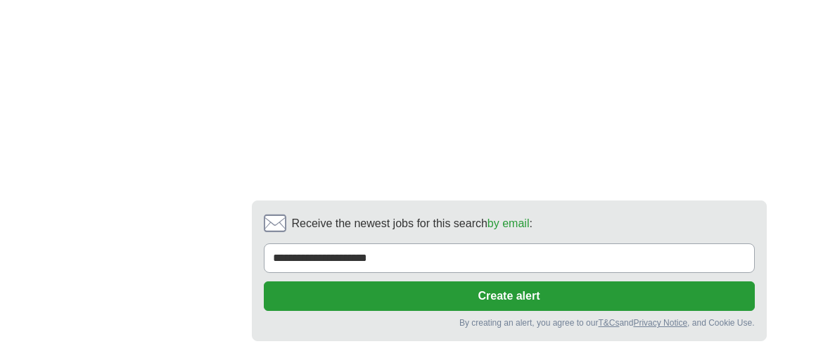
scroll to position [3262, 0]
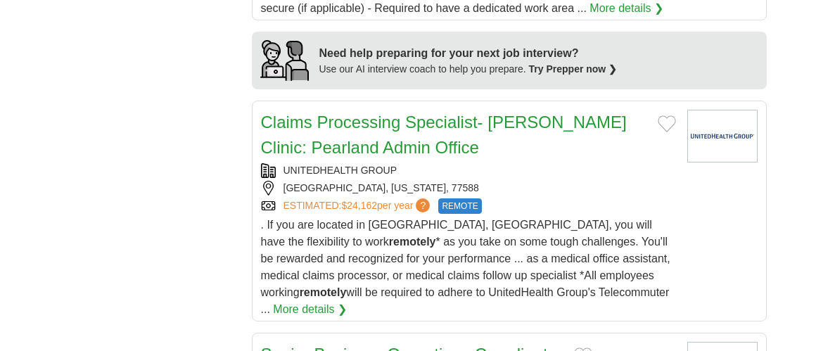
scroll to position [1480, 0]
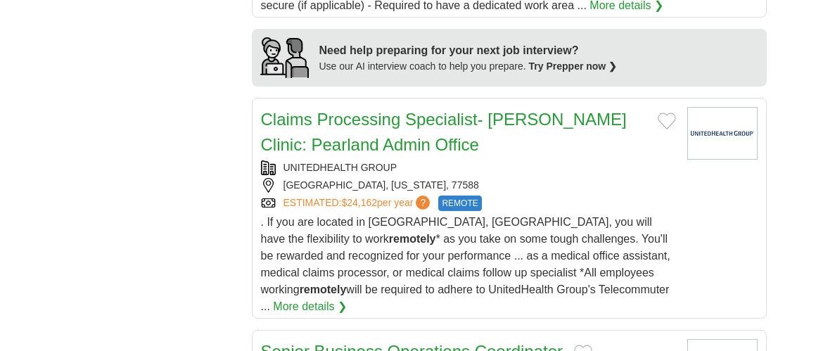
click at [347, 300] on link "More details ❯" at bounding box center [310, 306] width 74 height 17
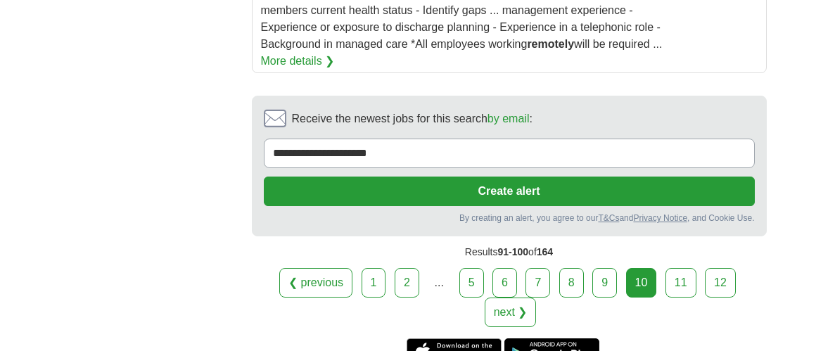
scroll to position [2362, 0]
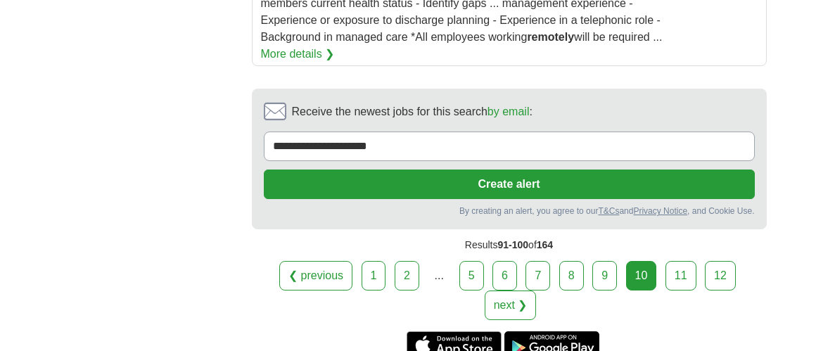
click at [513, 308] on link "next ❯" at bounding box center [511, 306] width 52 height 30
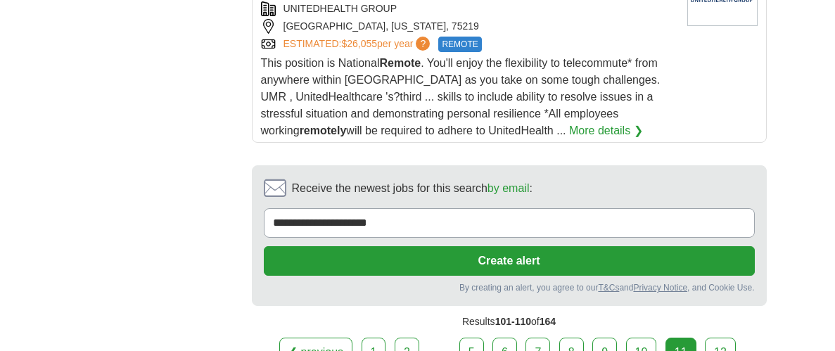
scroll to position [2286, 0]
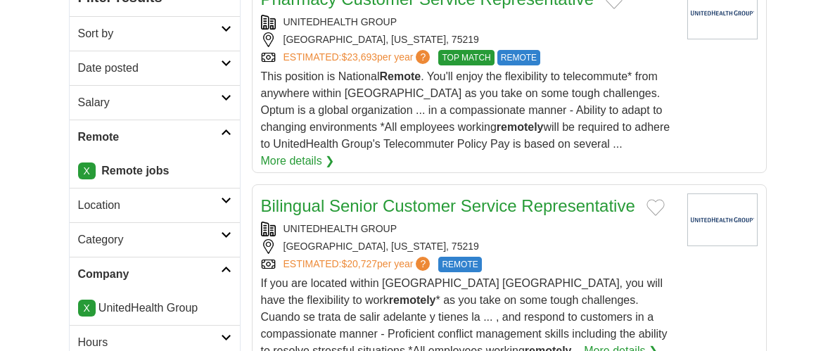
scroll to position [304, 0]
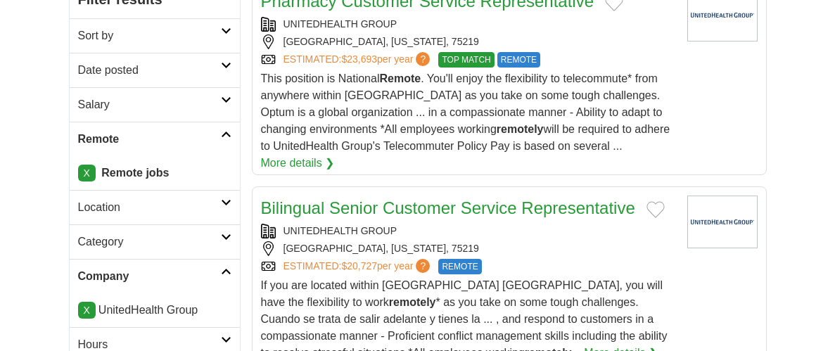
click at [82, 308] on link "X" at bounding box center [87, 310] width 18 height 17
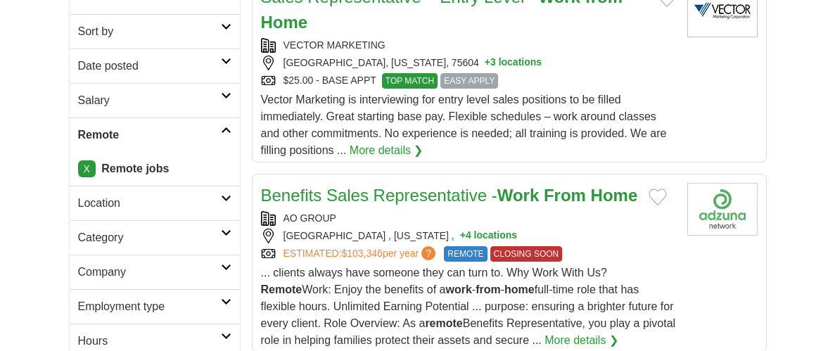
scroll to position [314, 0]
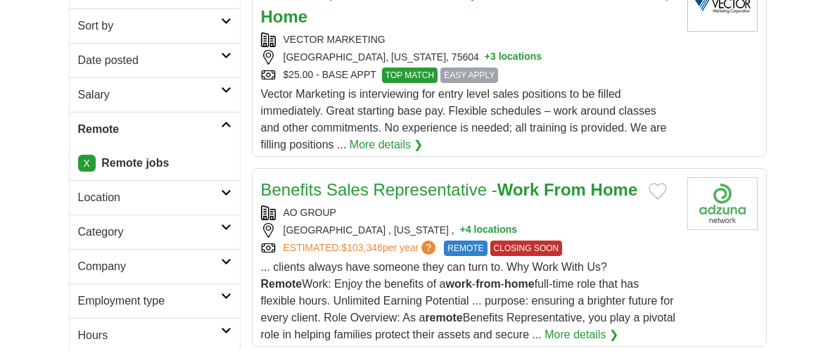
click at [234, 252] on link "Company" at bounding box center [155, 266] width 170 height 34
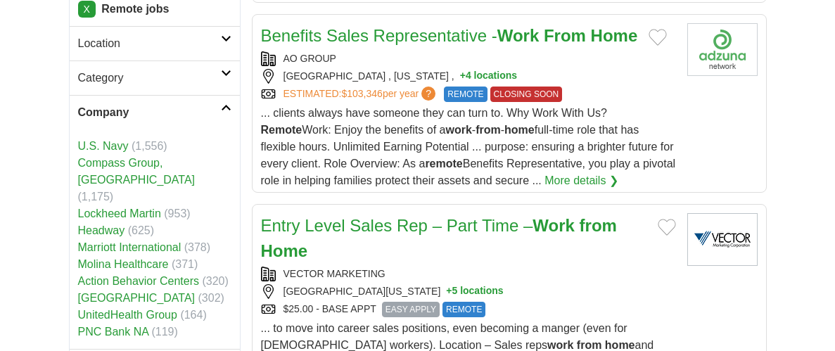
scroll to position [500, 0]
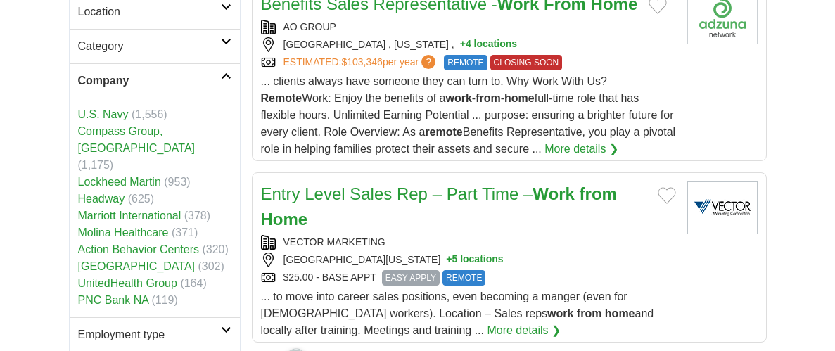
click at [229, 72] on icon at bounding box center [226, 75] width 11 height 7
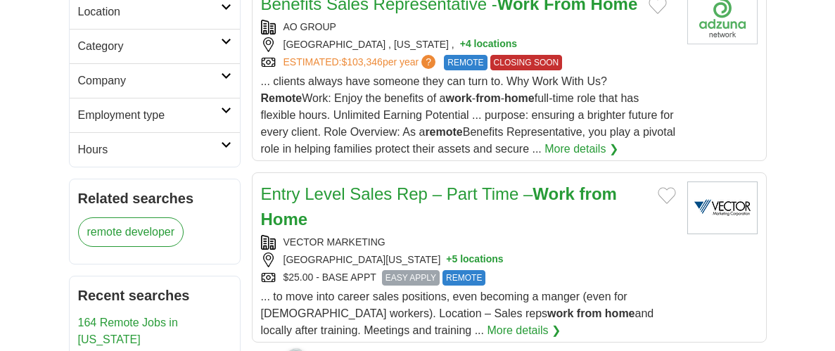
click at [233, 112] on link "Employment type" at bounding box center [155, 115] width 170 height 34
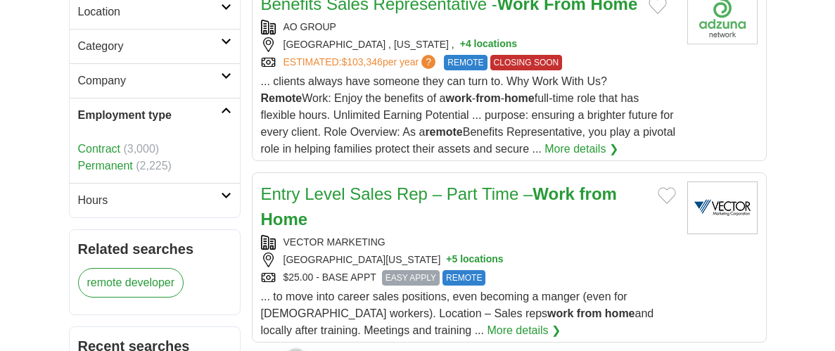
click at [125, 166] on link "Permanent" at bounding box center [105, 166] width 55 height 12
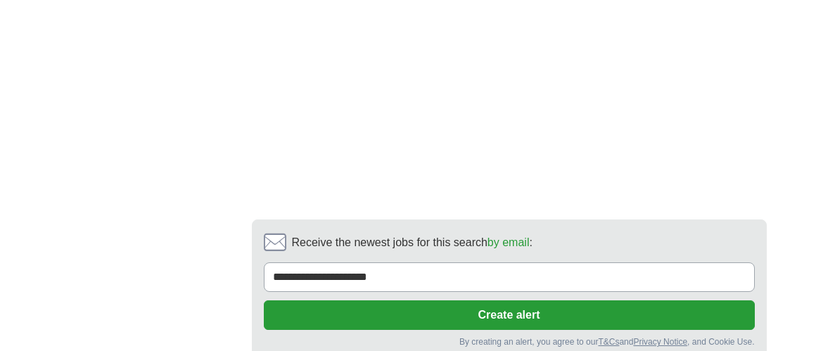
scroll to position [2933, 0]
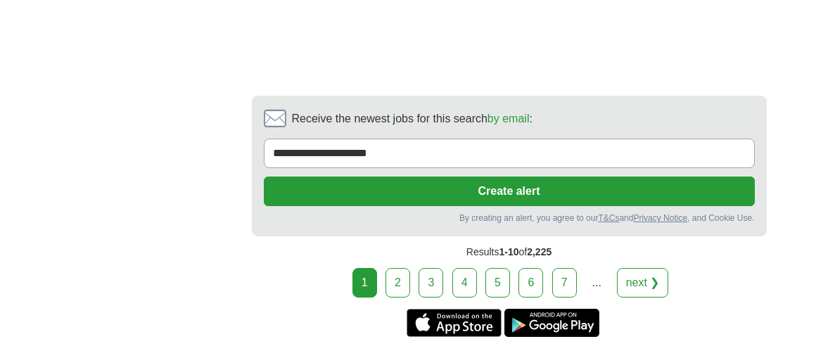
click at [643, 268] on link "next ❯" at bounding box center [643, 283] width 52 height 30
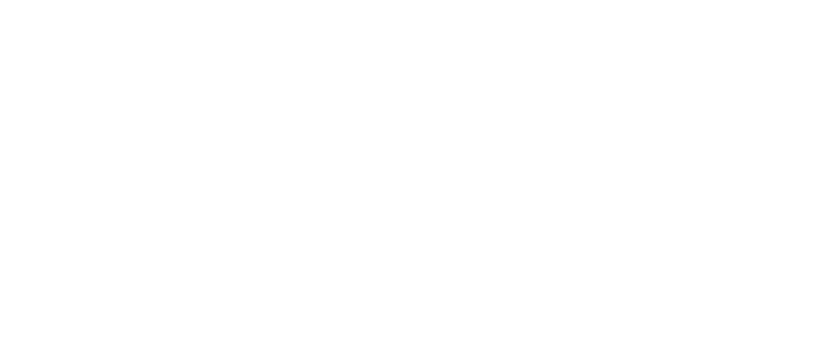
scroll to position [2850, 0]
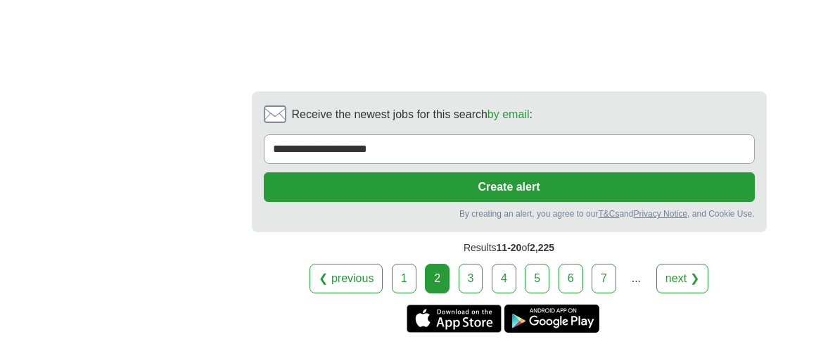
click at [675, 271] on link "next ❯" at bounding box center [683, 279] width 52 height 30
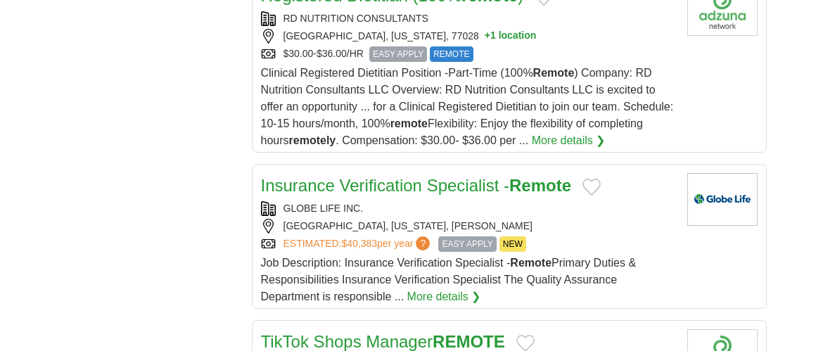
scroll to position [1530, 0]
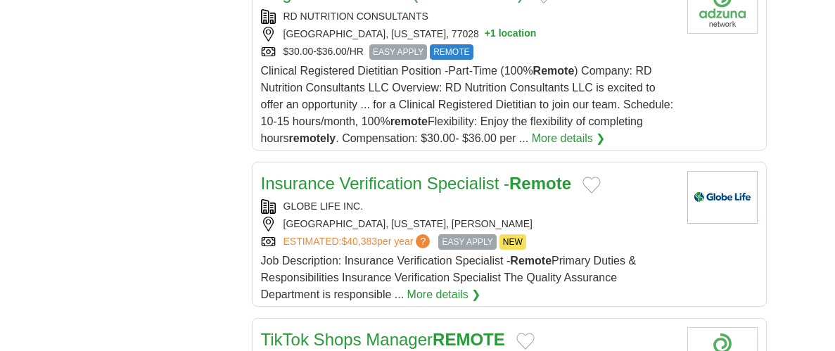
click at [441, 286] on link "More details ❯" at bounding box center [444, 294] width 74 height 17
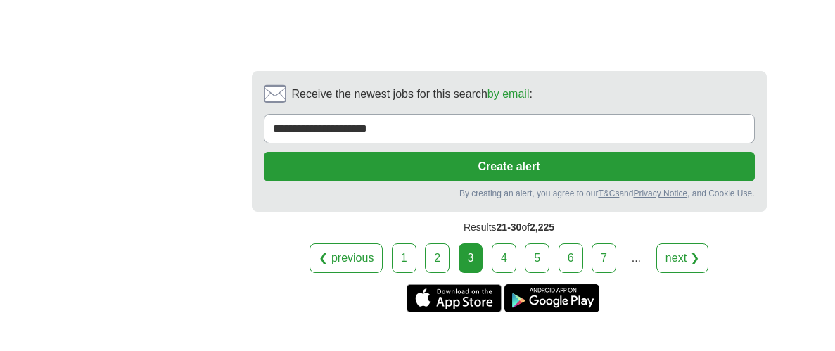
scroll to position [3004, 0]
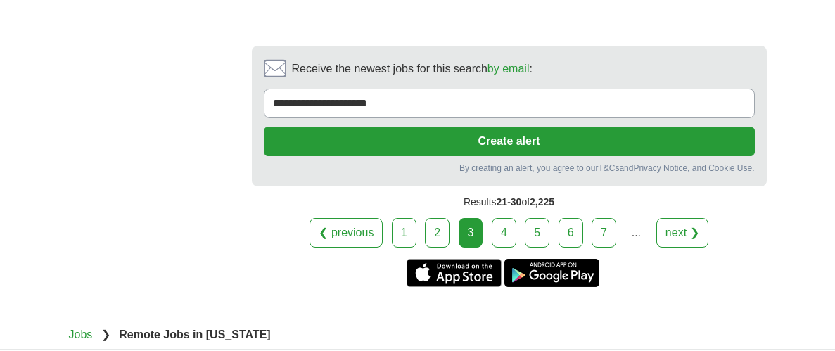
click at [686, 218] on link "next ❯" at bounding box center [683, 233] width 52 height 30
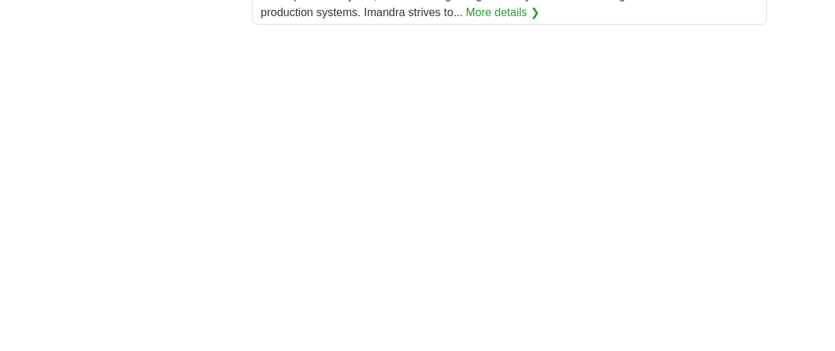
scroll to position [2679, 0]
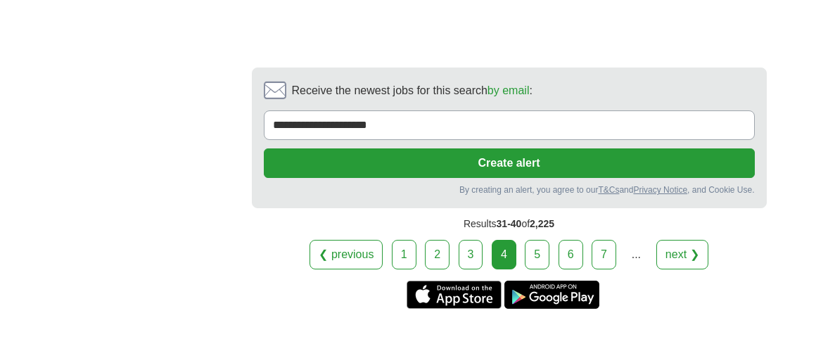
click at [683, 240] on link "next ❯" at bounding box center [683, 255] width 52 height 30
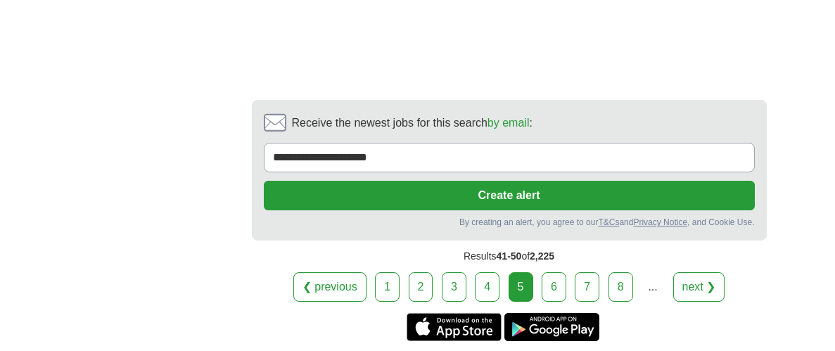
scroll to position [2806, 0]
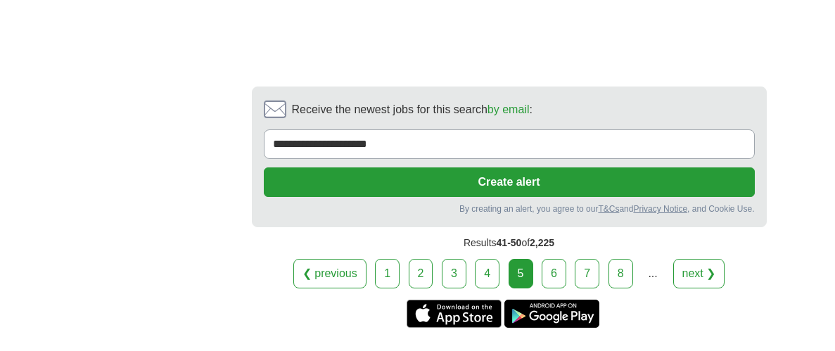
click at [678, 284] on link "next ❯" at bounding box center [700, 274] width 52 height 30
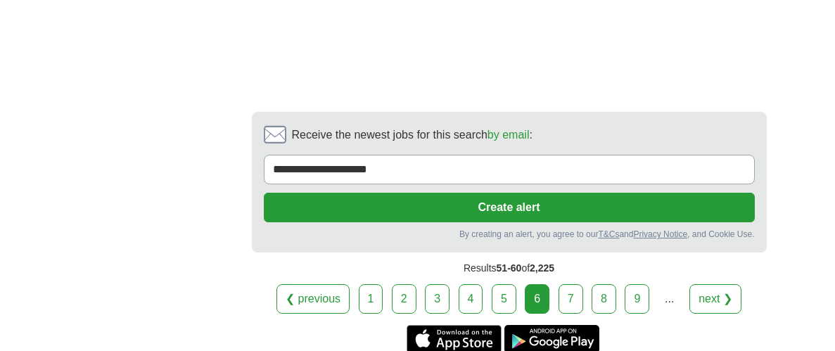
scroll to position [3192, 0]
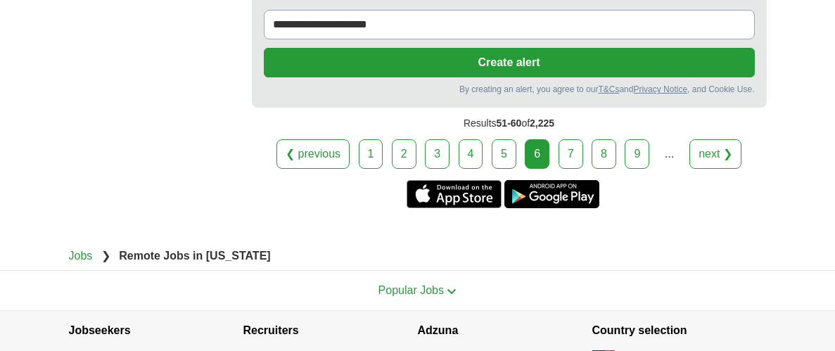
click at [707, 151] on link "next ❯" at bounding box center [716, 154] width 52 height 30
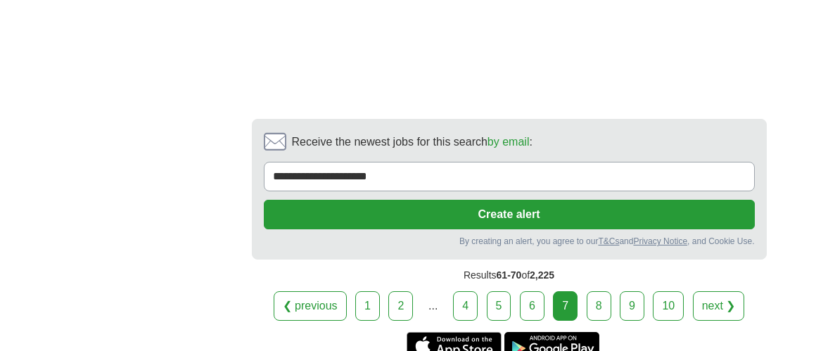
scroll to position [3004, 0]
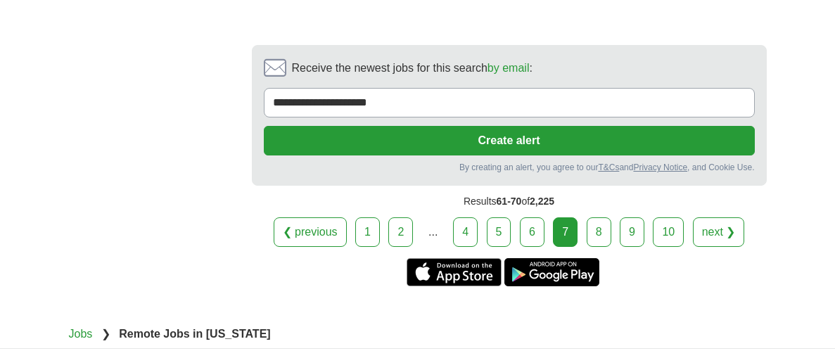
click at [713, 217] on link "next ❯" at bounding box center [719, 232] width 52 height 30
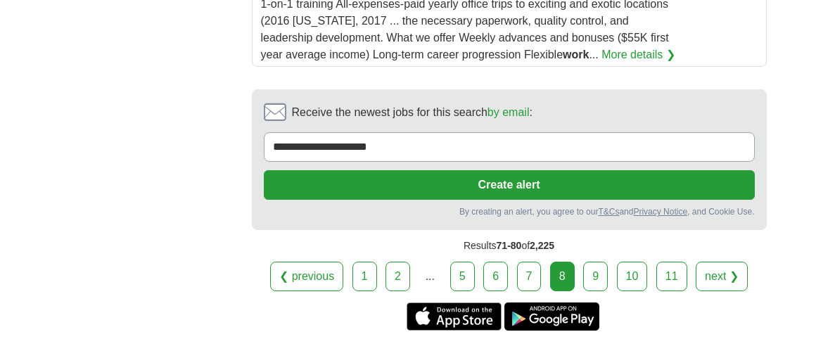
scroll to position [2413, 0]
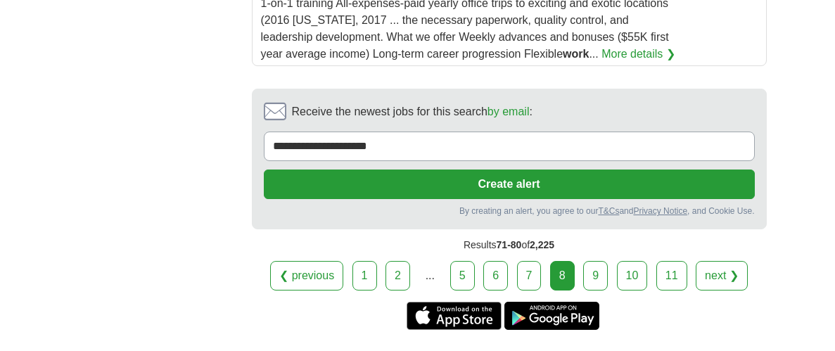
click at [737, 261] on link "next ❯" at bounding box center [722, 276] width 52 height 30
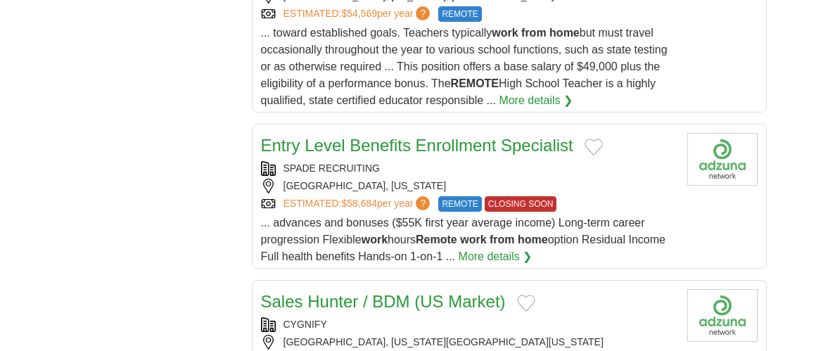
scroll to position [1806, 0]
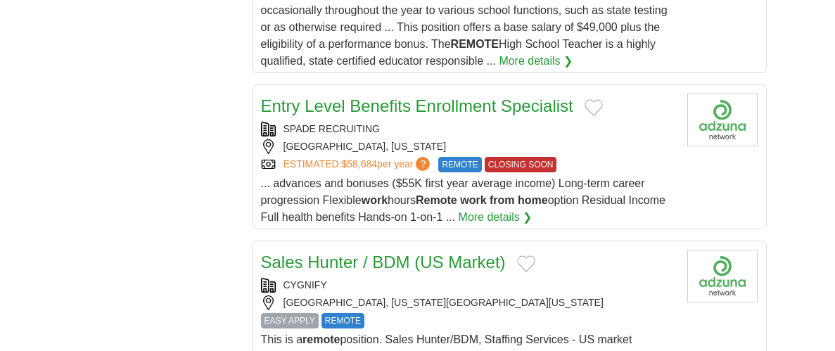
click at [533, 212] on link "More details ❯" at bounding box center [496, 217] width 74 height 17
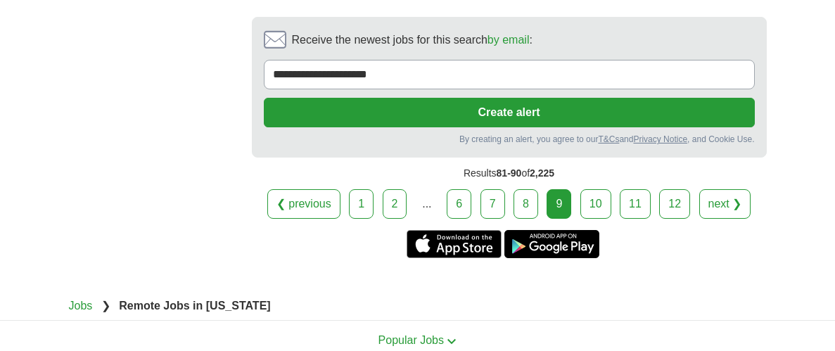
scroll to position [2249, 0]
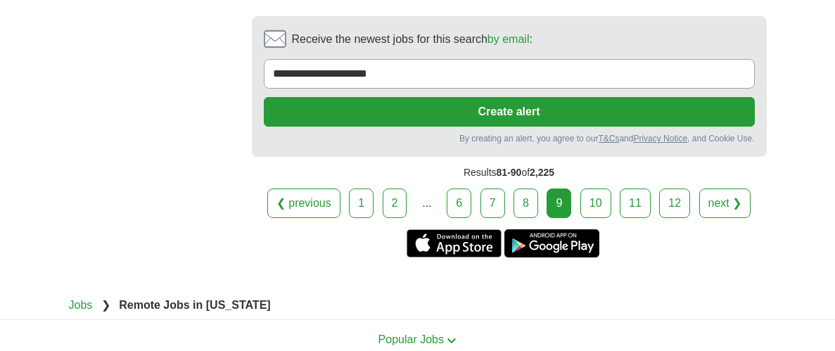
click at [721, 189] on link "next ❯" at bounding box center [726, 204] width 52 height 30
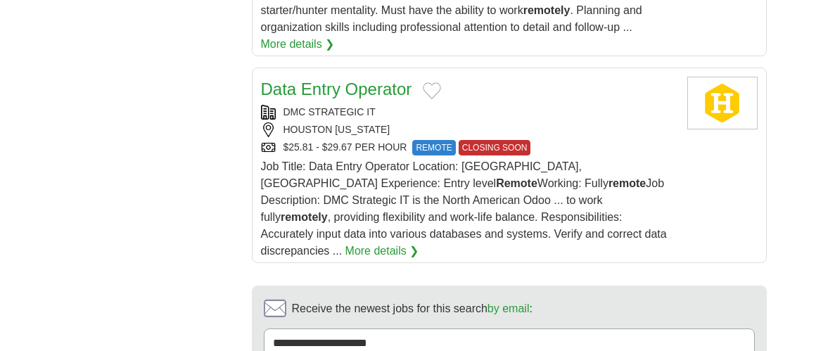
scroll to position [2193, 0]
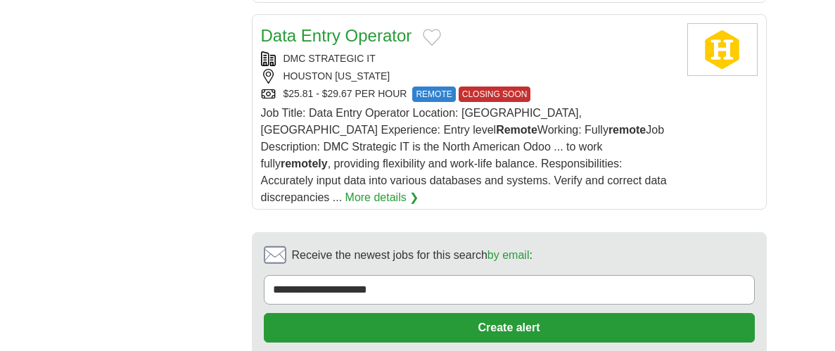
click at [419, 189] on link "More details ❯" at bounding box center [383, 197] width 74 height 17
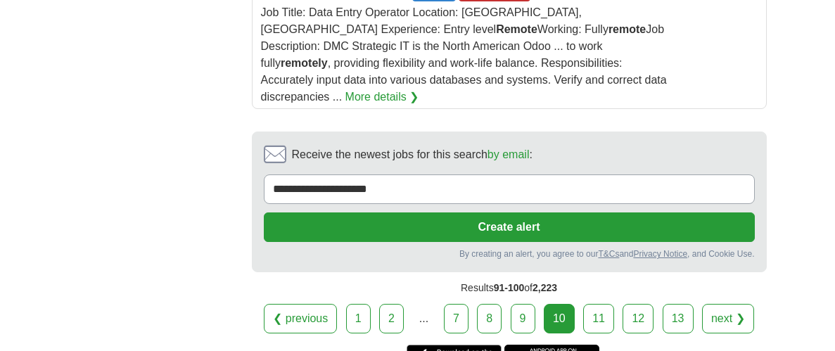
scroll to position [2296, 0]
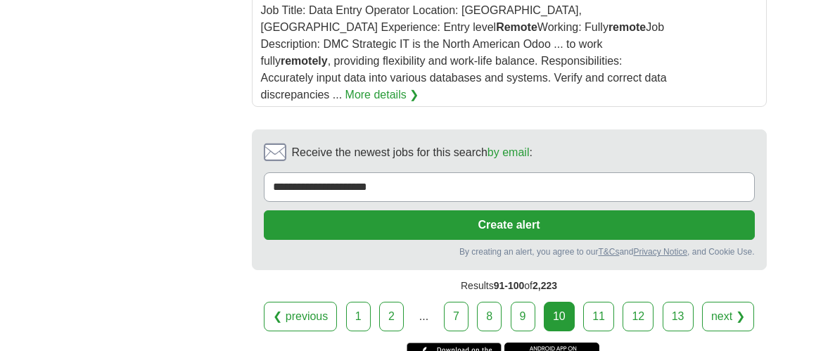
click at [728, 302] on link "next ❯" at bounding box center [728, 317] width 52 height 30
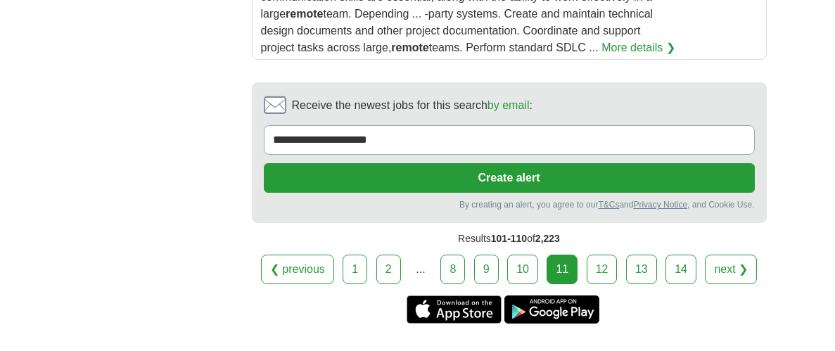
scroll to position [2140, 0]
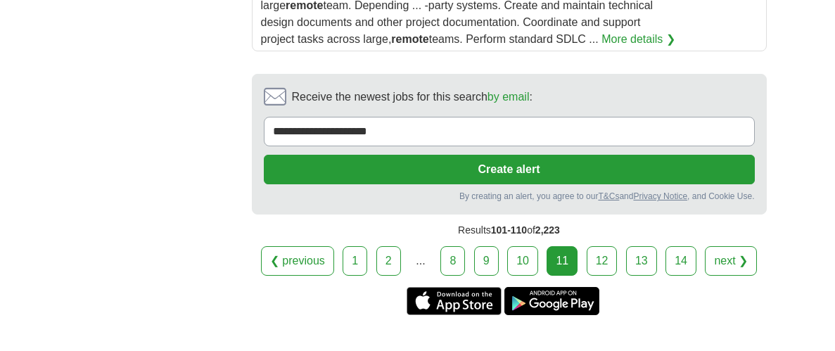
click at [738, 246] on link "next ❯" at bounding box center [731, 261] width 52 height 30
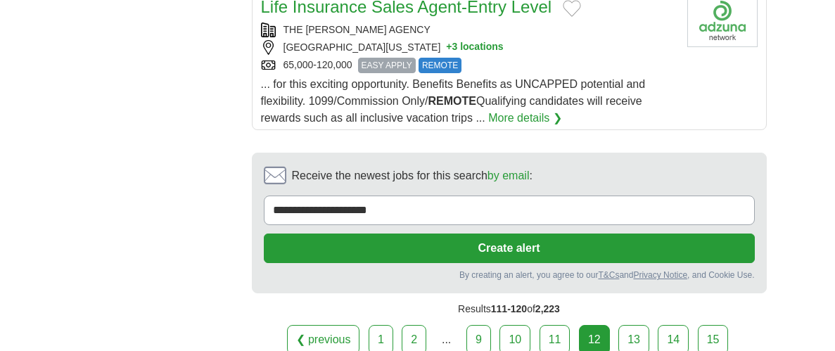
scroll to position [1995, 0]
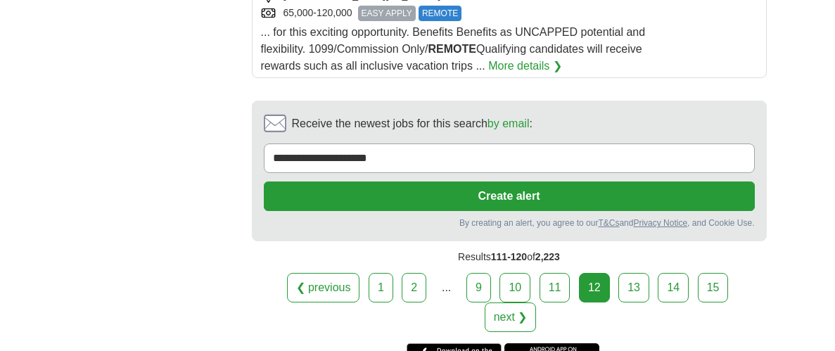
click at [537, 303] on link "next ❯" at bounding box center [511, 318] width 52 height 30
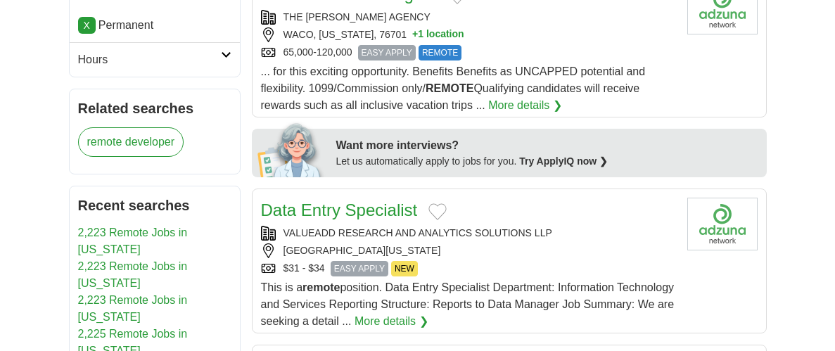
scroll to position [661, 0]
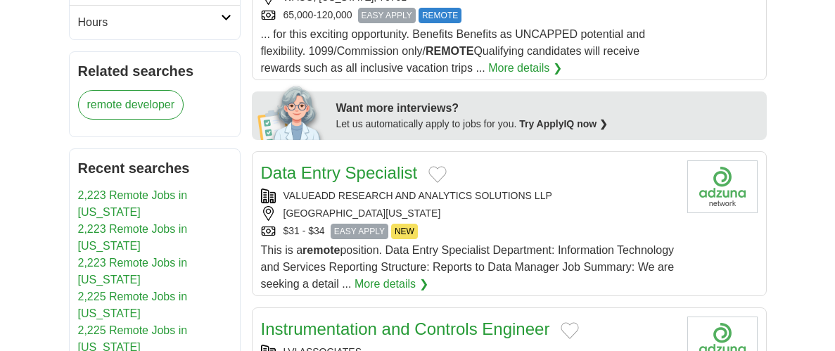
click at [429, 286] on link "More details ❯" at bounding box center [392, 284] width 74 height 17
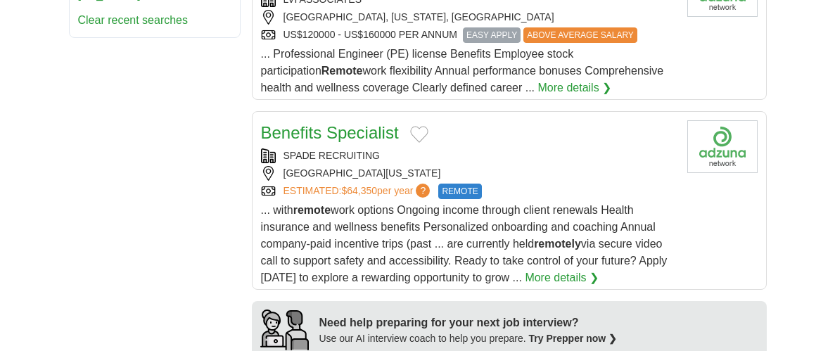
scroll to position [1016, 0]
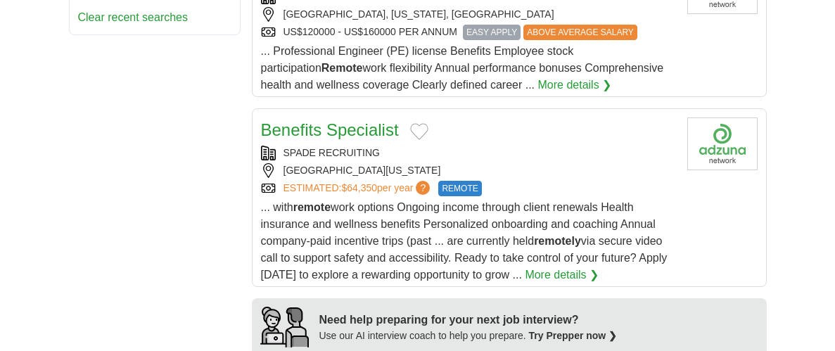
click at [559, 273] on link "More details ❯" at bounding box center [562, 275] width 74 height 17
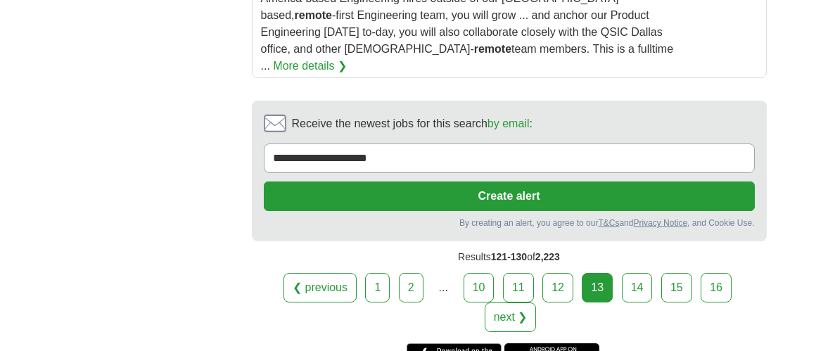
scroll to position [2189, 0]
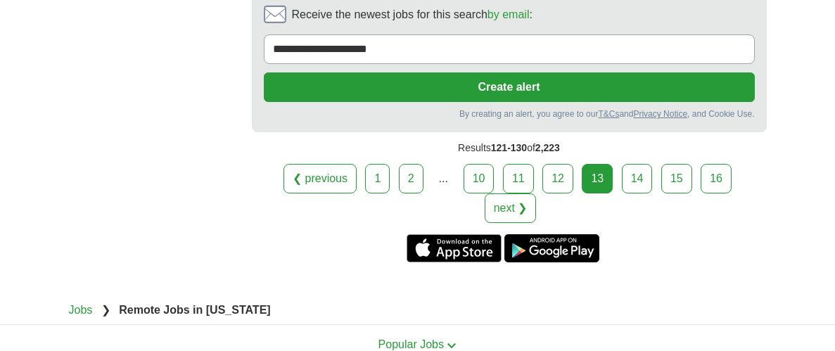
click at [517, 194] on link "next ❯" at bounding box center [511, 209] width 52 height 30
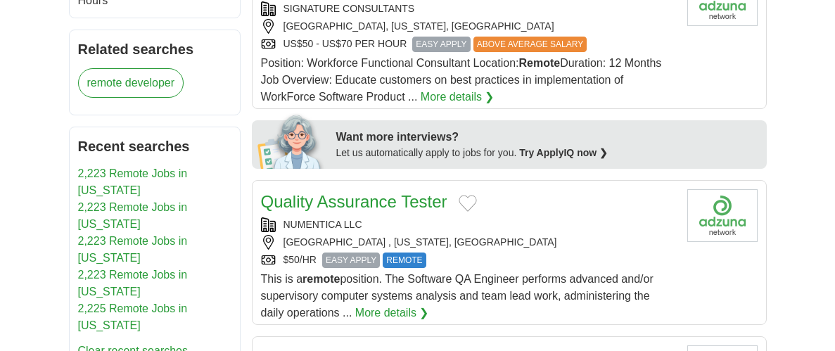
scroll to position [684, 0]
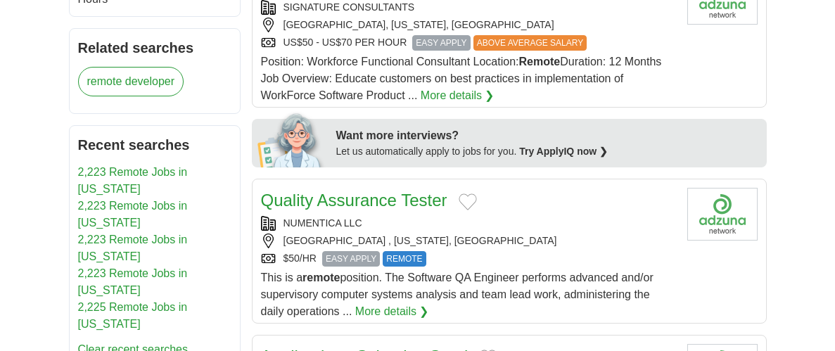
click at [441, 87] on link "More details ❯" at bounding box center [458, 95] width 74 height 17
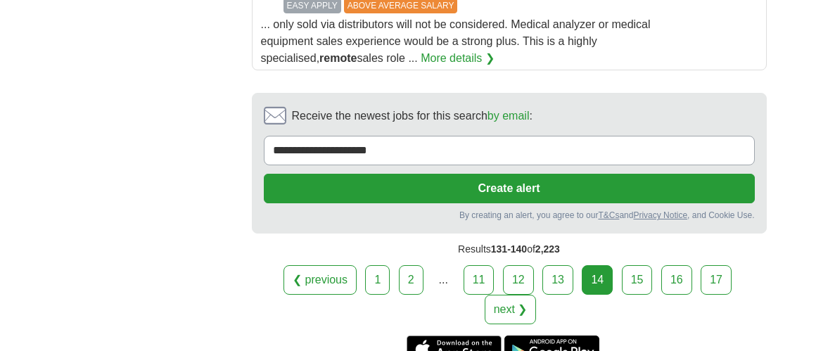
scroll to position [2108, 0]
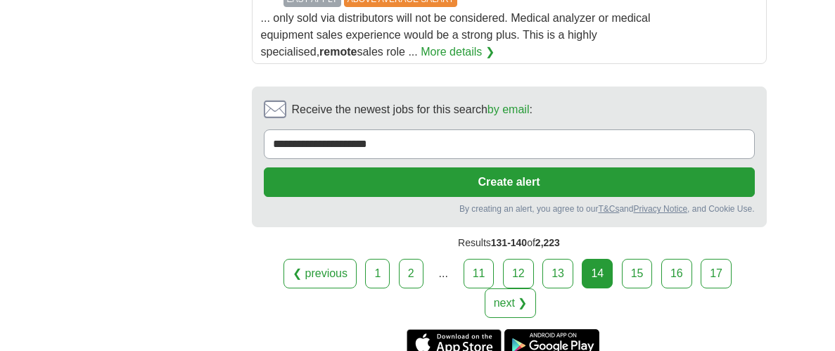
click at [513, 289] on link "next ❯" at bounding box center [511, 304] width 52 height 30
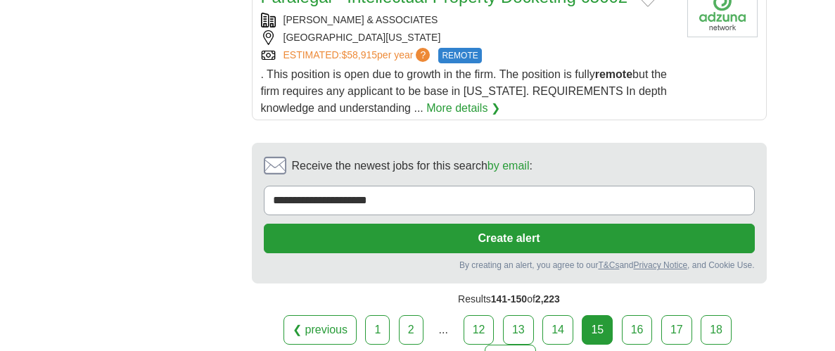
scroll to position [2178, 0]
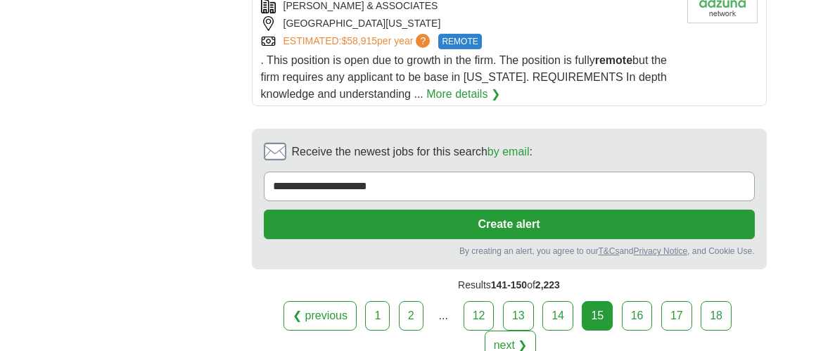
click at [519, 331] on link "next ❯" at bounding box center [511, 346] width 52 height 30
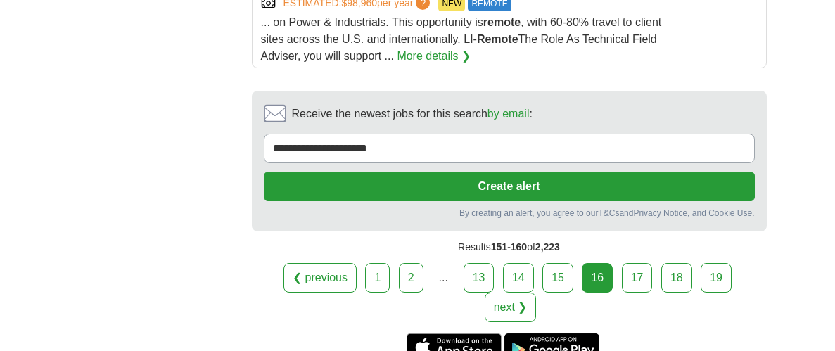
scroll to position [2142, 0]
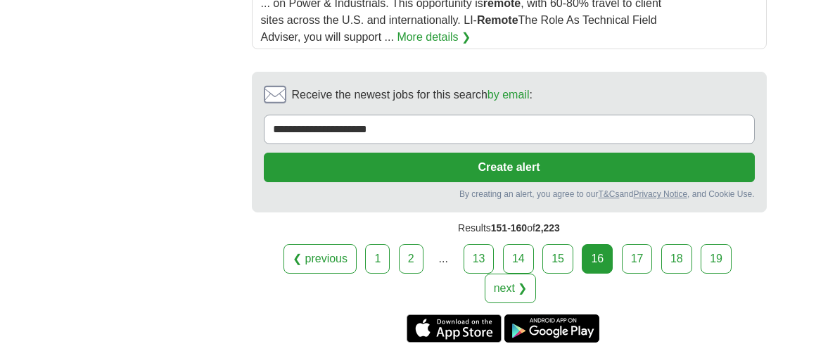
click at [520, 274] on link "next ❯" at bounding box center [511, 289] width 52 height 30
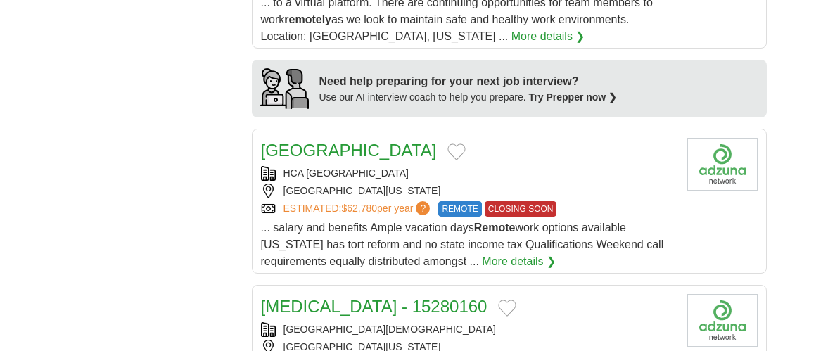
scroll to position [1320, 0]
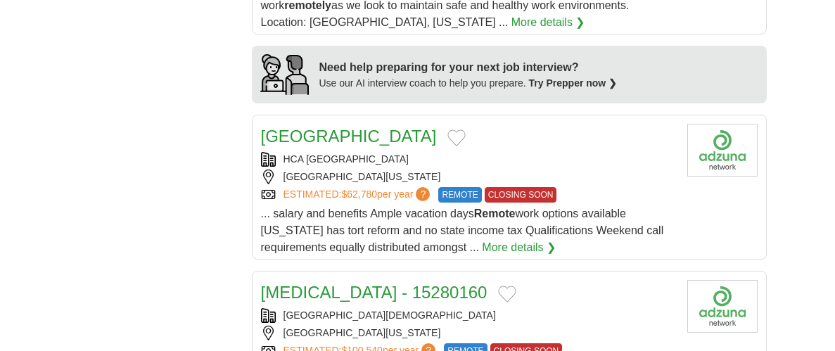
click at [482, 239] on link "More details ❯" at bounding box center [519, 247] width 74 height 17
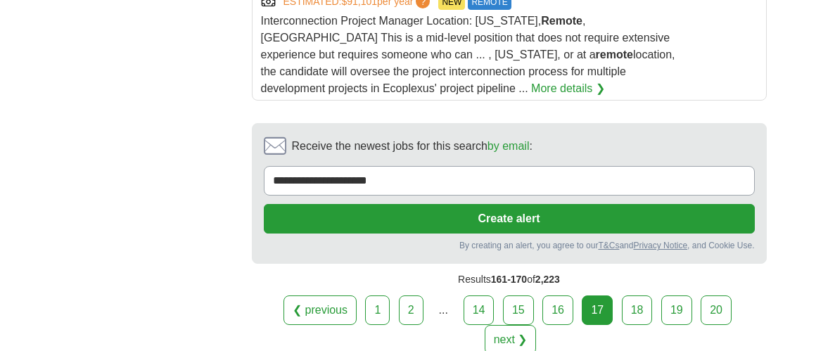
scroll to position [2136, 0]
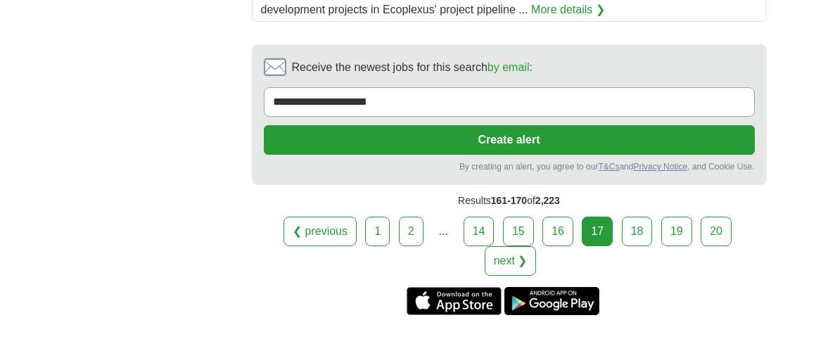
click at [514, 246] on link "next ❯" at bounding box center [511, 261] width 52 height 30
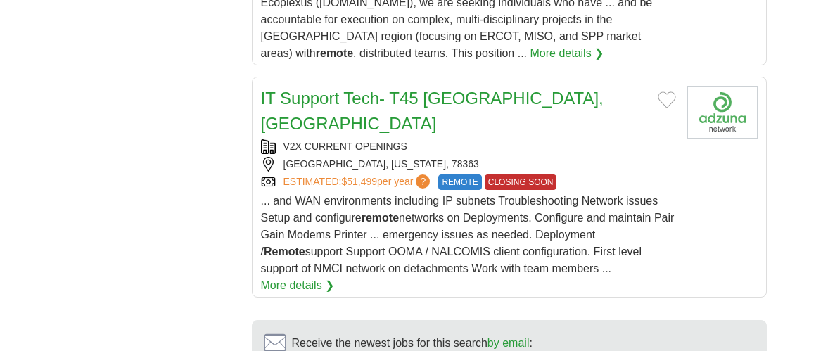
scroll to position [2044, 0]
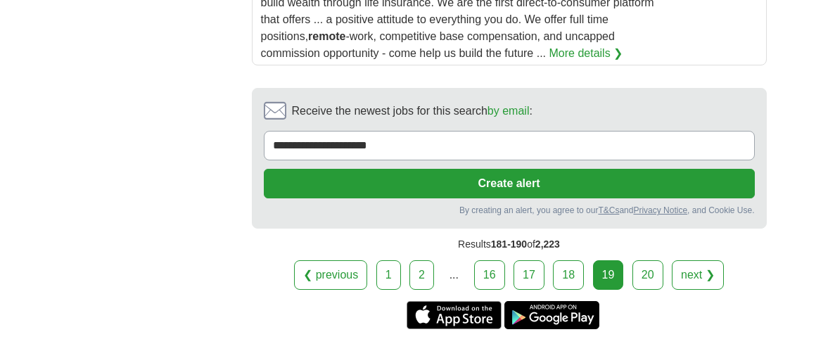
scroll to position [2212, 0]
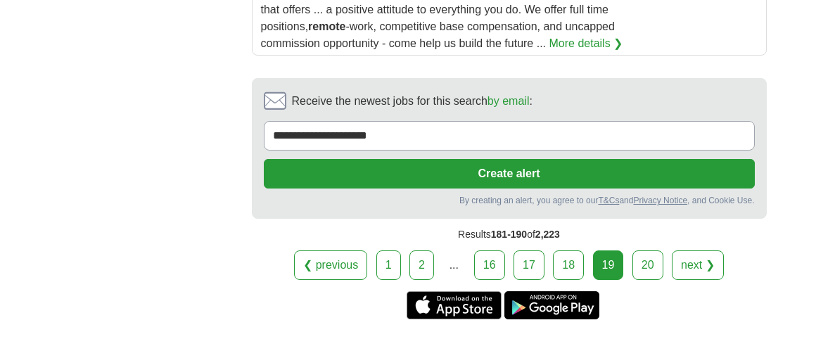
click at [684, 251] on link "next ❯" at bounding box center [698, 266] width 52 height 30
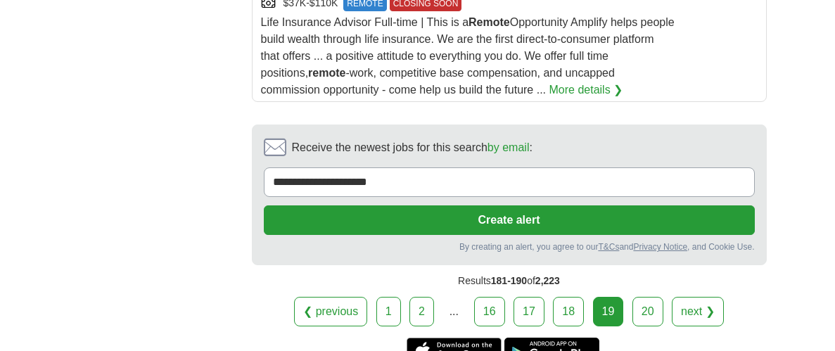
scroll to position [2384, 0]
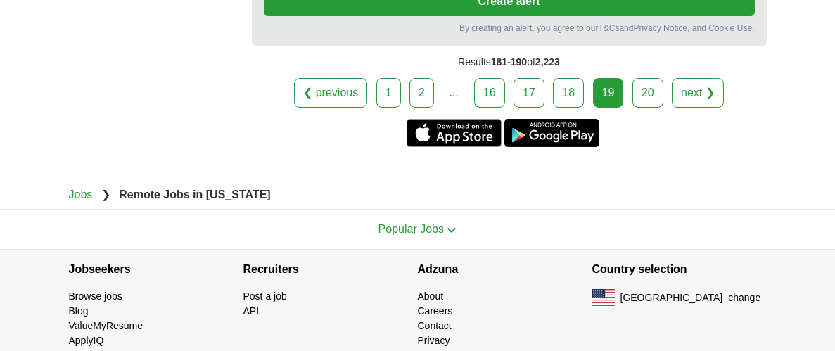
click at [696, 78] on link "next ❯" at bounding box center [698, 93] width 52 height 30
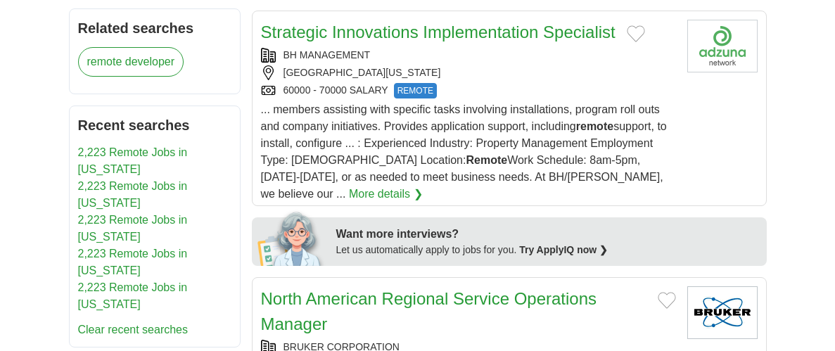
scroll to position [704, 0]
click at [423, 185] on link "More details ❯" at bounding box center [386, 193] width 74 height 17
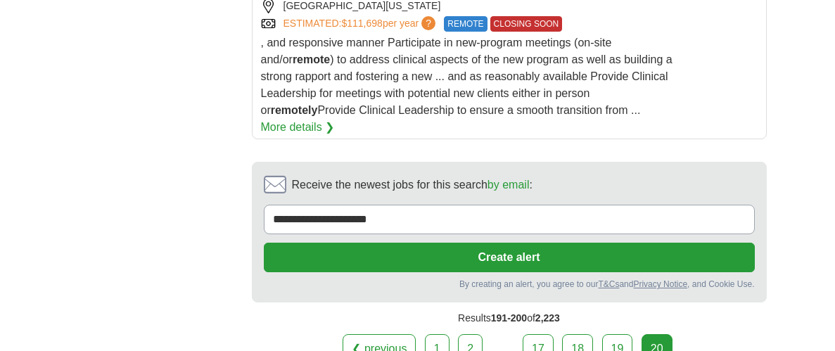
scroll to position [2309, 0]
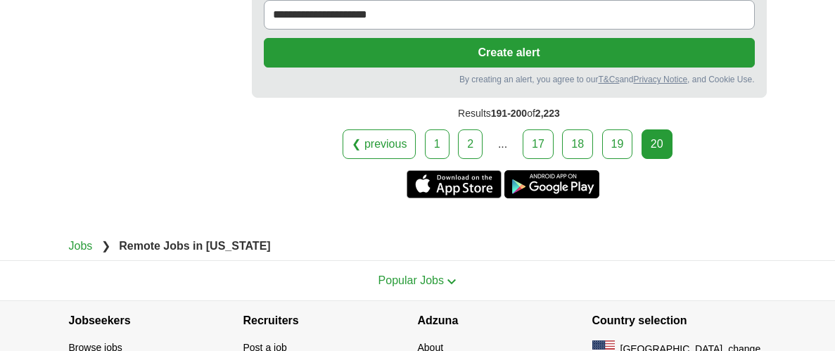
scroll to position [2486, 0]
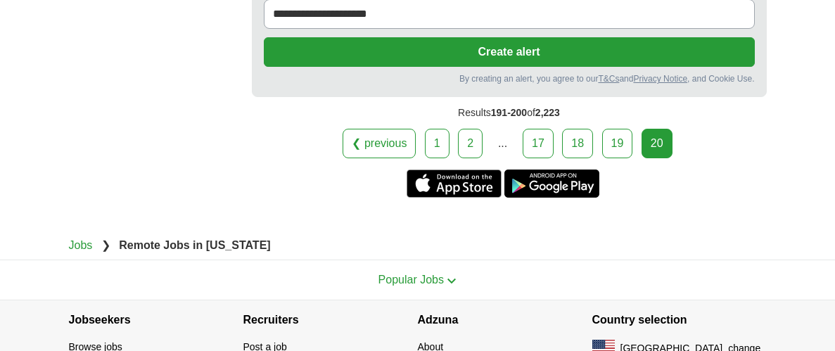
click at [449, 272] on button "Popular Jobs" at bounding box center [418, 280] width 79 height 17
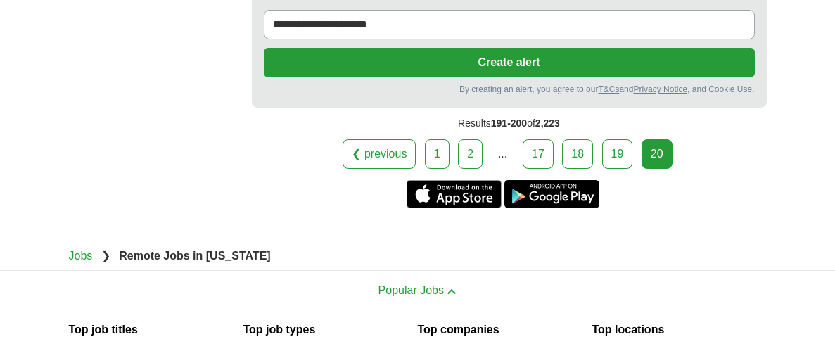
scroll to position [2561, 0]
